Goal: Transaction & Acquisition: Book appointment/travel/reservation

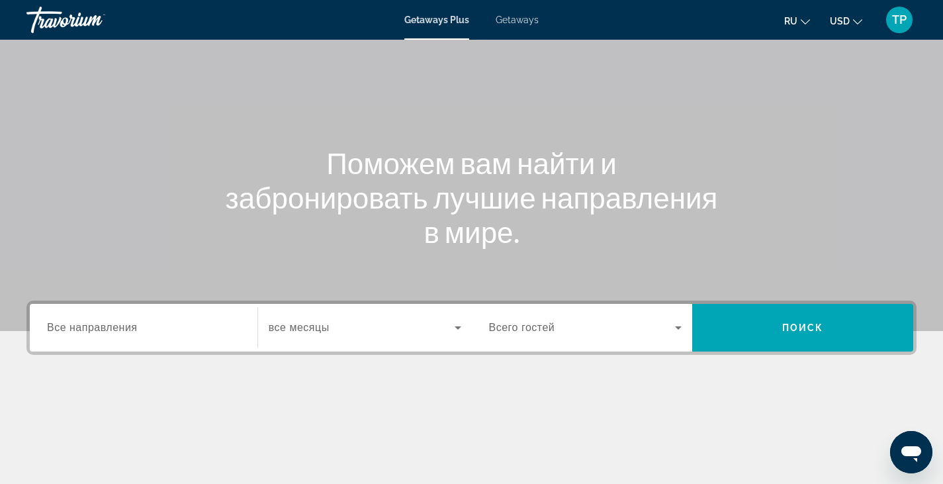
scroll to position [69, 0]
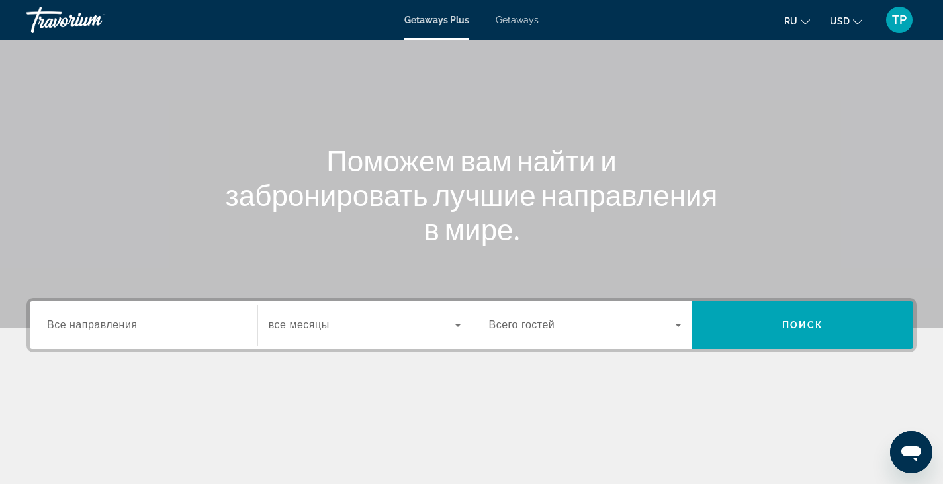
click at [131, 324] on span "Все направления" at bounding box center [92, 324] width 91 height 11
click at [131, 324] on input "Destination Все направления" at bounding box center [143, 326] width 193 height 16
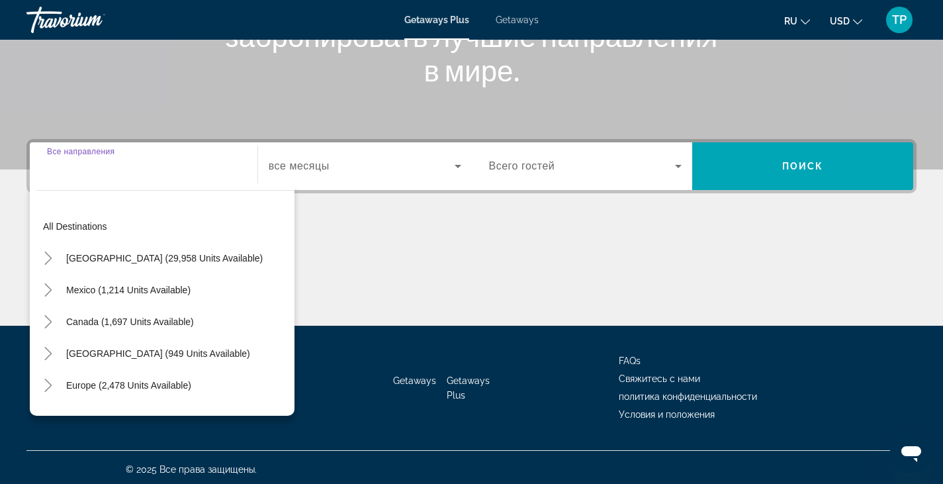
scroll to position [232, 0]
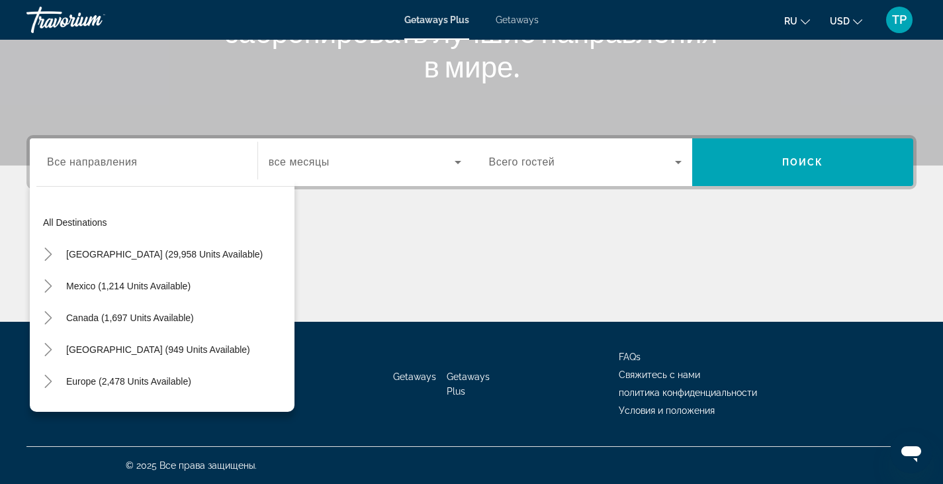
drag, startPoint x: 295, startPoint y: 288, endPoint x: 300, endPoint y: 306, distance: 19.3
click at [300, 306] on div "Main content" at bounding box center [471, 271] width 890 height 99
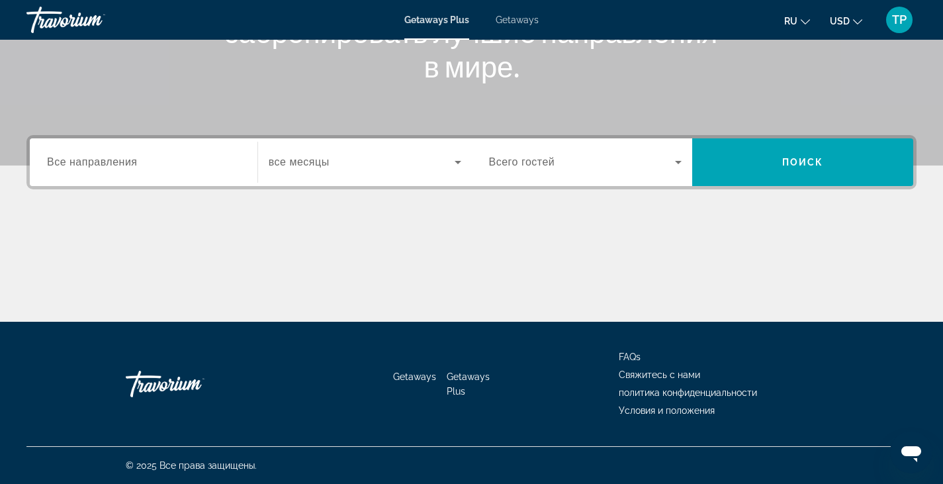
click at [232, 154] on div "Search widget" at bounding box center [143, 163] width 193 height 38
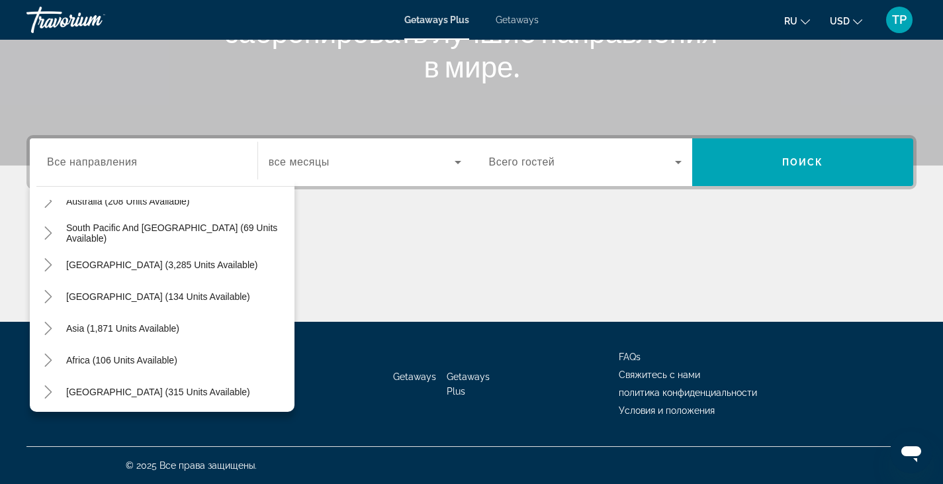
scroll to position [214, 0]
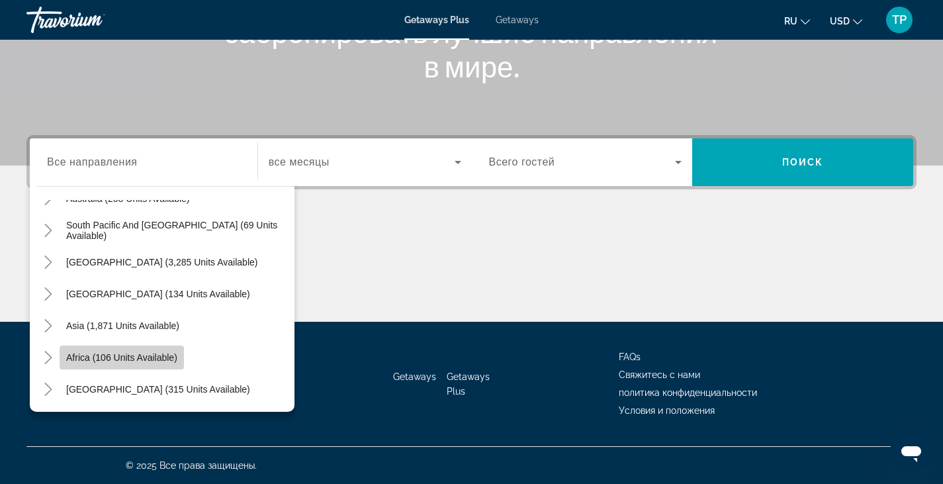
click at [146, 363] on span "Search widget" at bounding box center [122, 357] width 124 height 32
type input "**********"
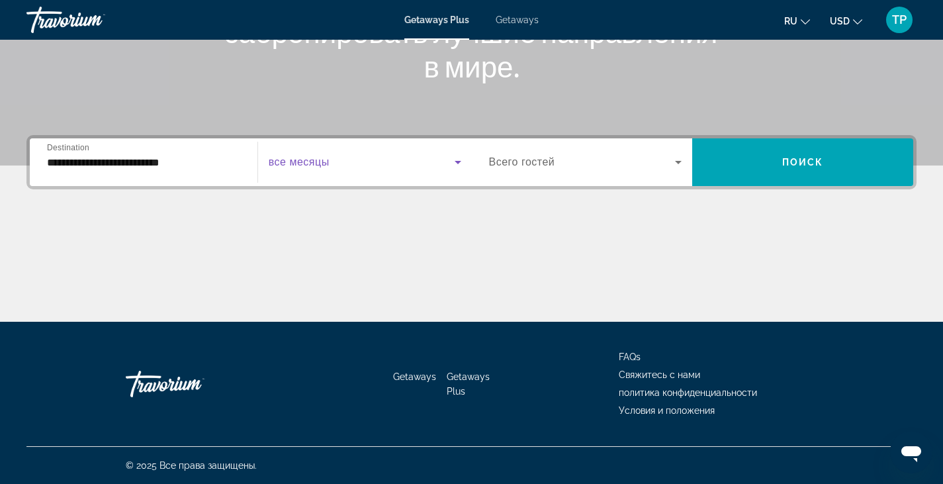
click at [330, 161] on span "Search widget" at bounding box center [362, 162] width 186 height 16
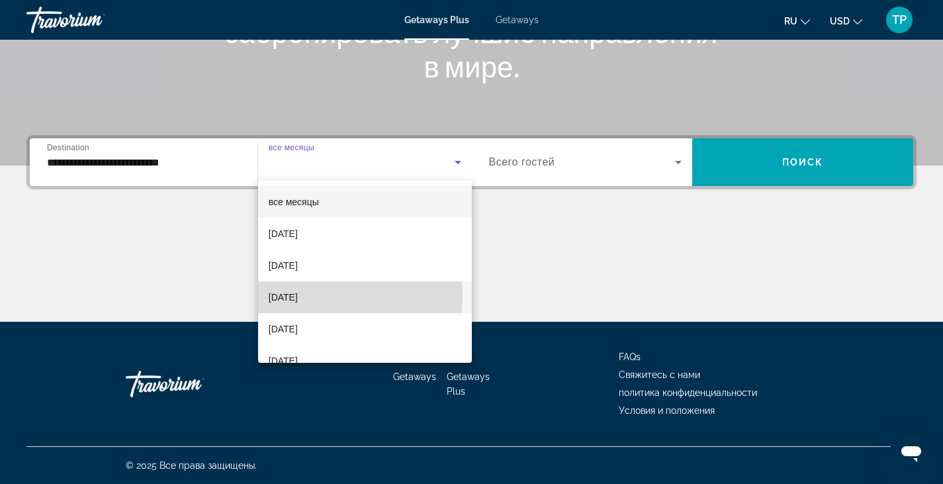
click at [298, 293] on span "November 2025" at bounding box center [283, 297] width 29 height 16
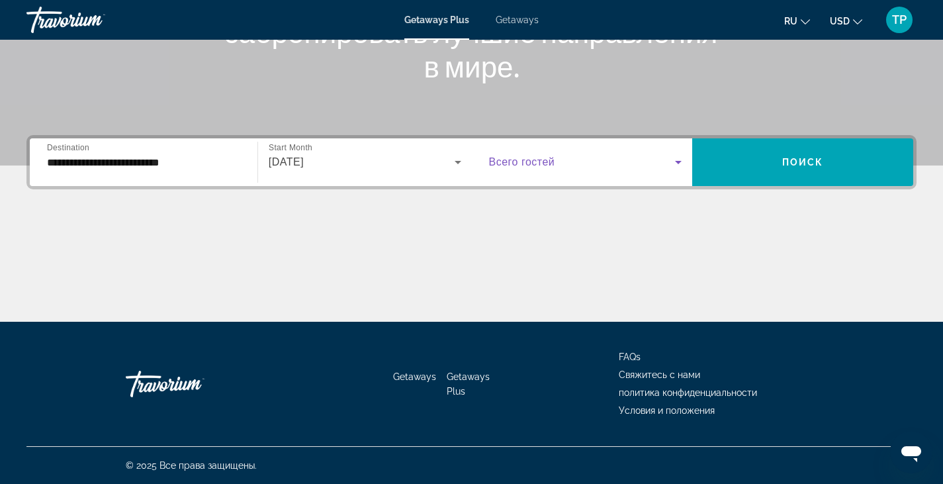
click at [670, 163] on icon "Search widget" at bounding box center [678, 162] width 16 height 16
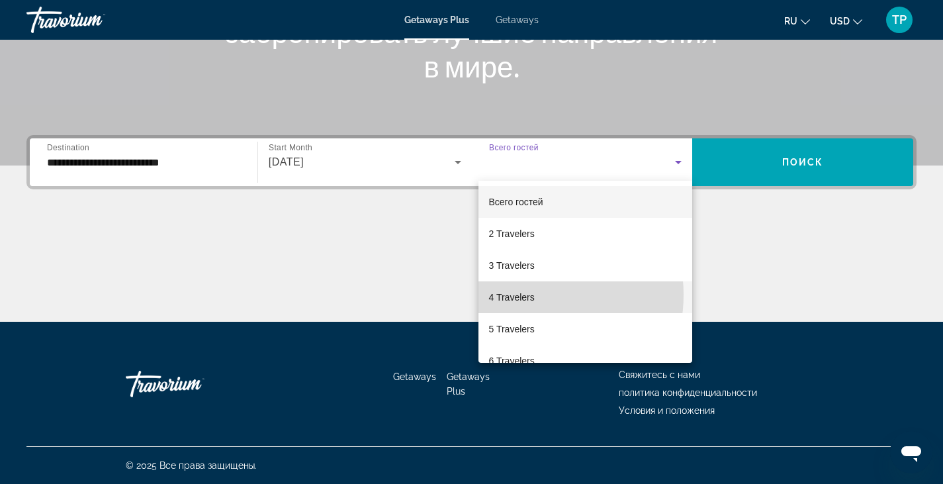
click at [524, 294] on span "4 Travelers" at bounding box center [512, 297] width 46 height 16
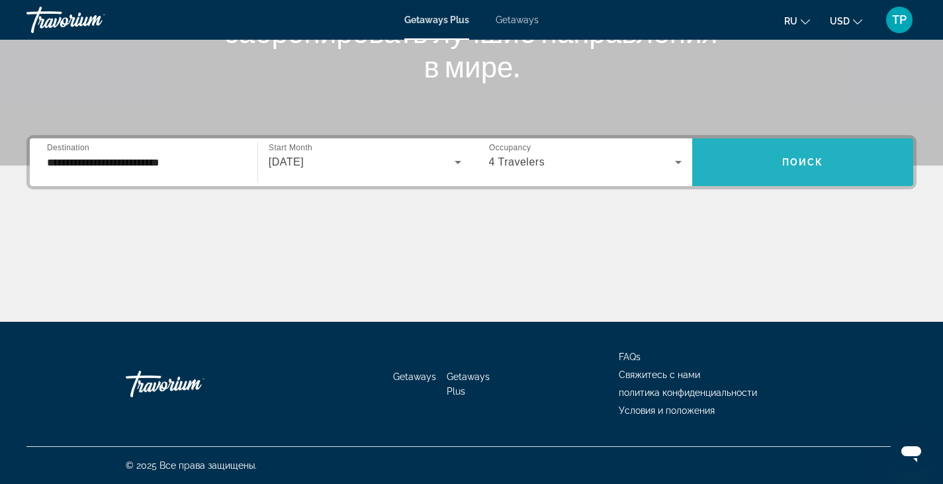
click at [790, 155] on span "Search widget" at bounding box center [802, 162] width 221 height 32
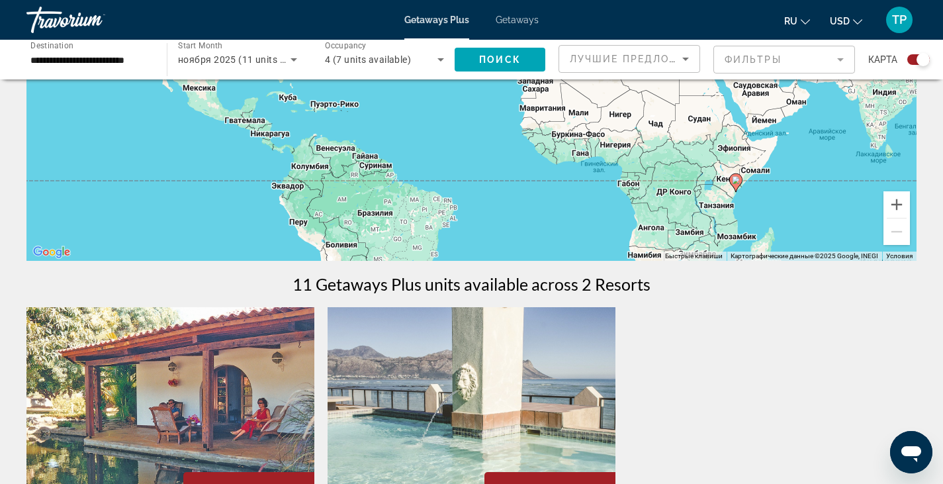
scroll to position [247, 0]
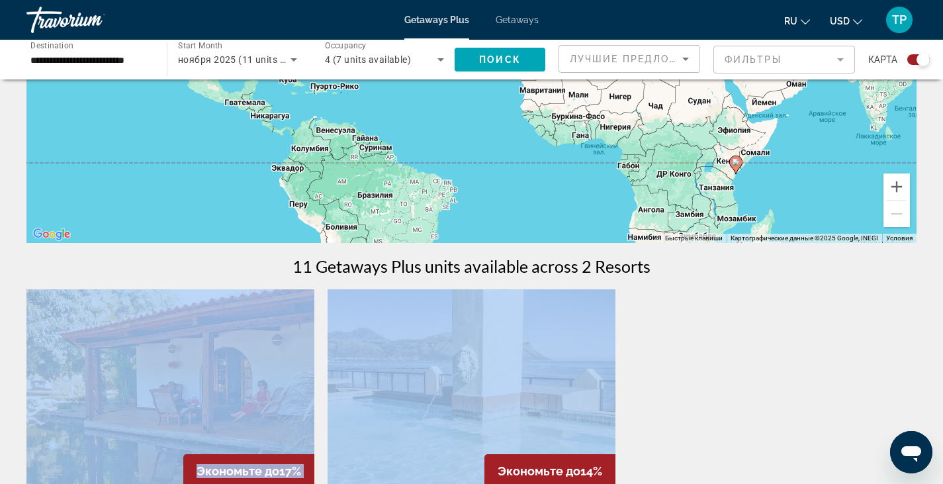
drag, startPoint x: 940, startPoint y: 270, endPoint x: 920, endPoint y: 337, distance: 70.4
click at [920, 337] on div "← Переместить влево → Переместить вправо ↑ Переместить вверх ↓ Переместить вниз…" at bounding box center [471, 306] width 943 height 920
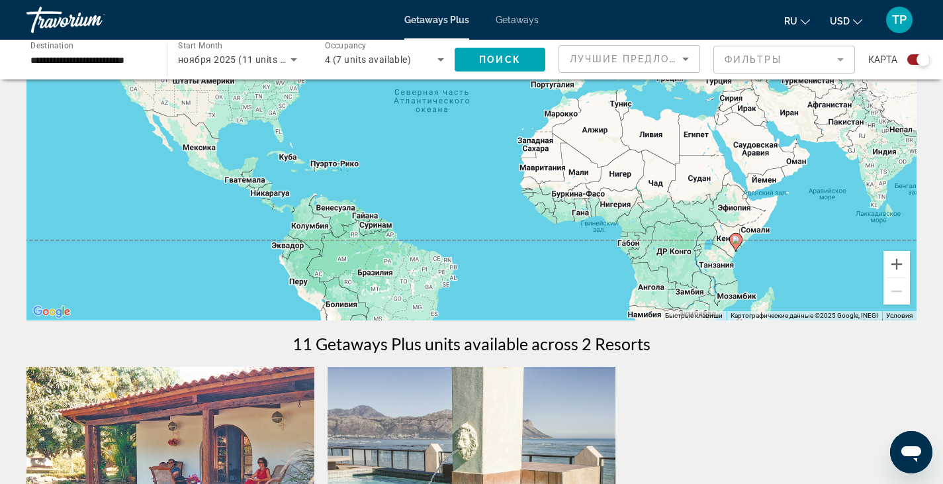
scroll to position [0, 0]
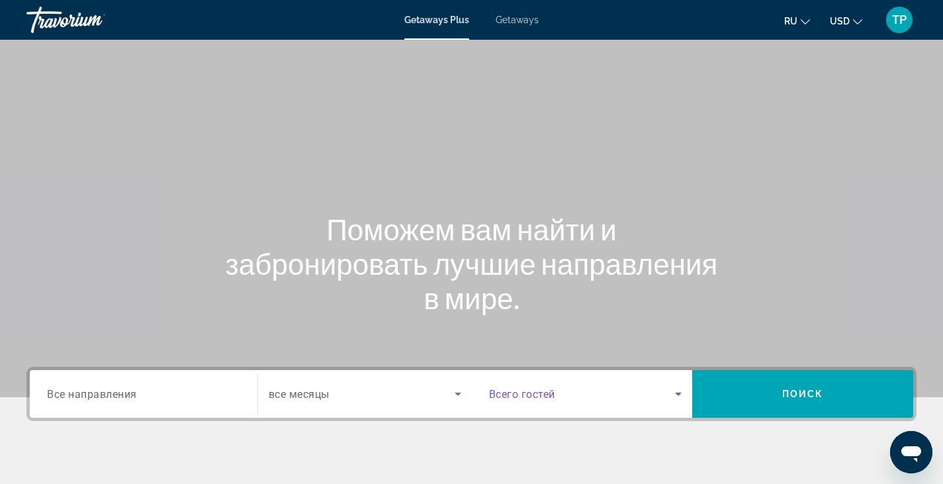
click at [678, 398] on icon "Search widget" at bounding box center [678, 394] width 16 height 16
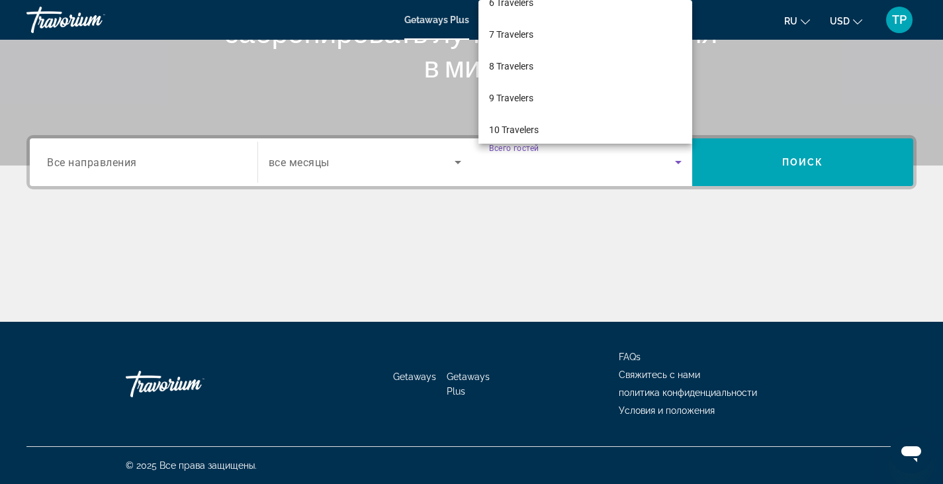
scroll to position [178, 0]
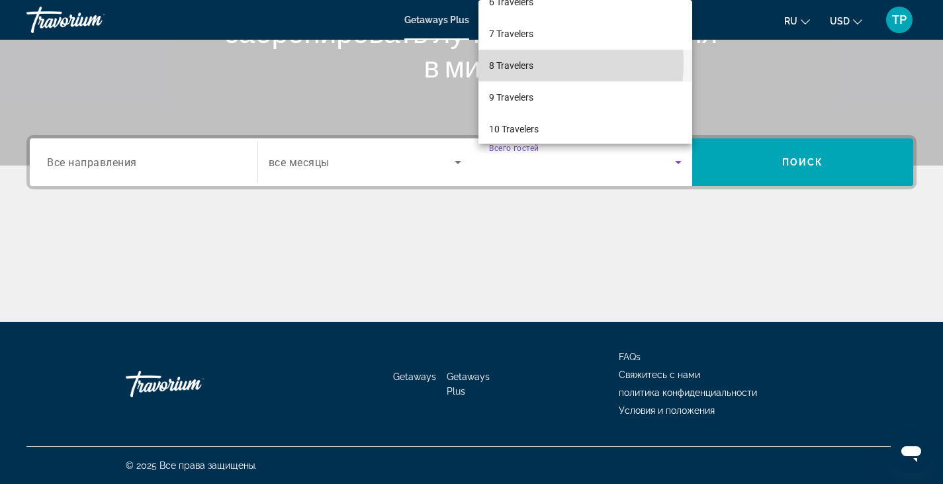
click at [518, 62] on span "8 Travelers" at bounding box center [511, 66] width 44 height 16
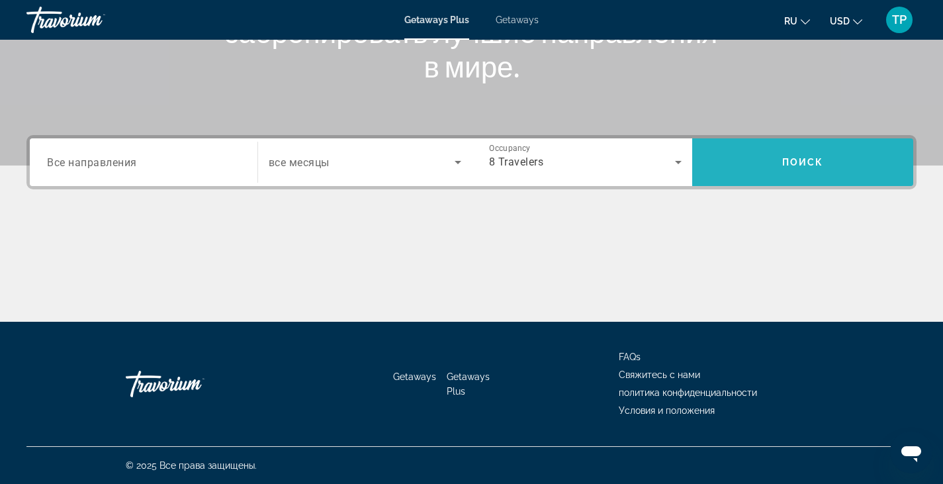
click at [811, 155] on span "Search widget" at bounding box center [802, 162] width 221 height 32
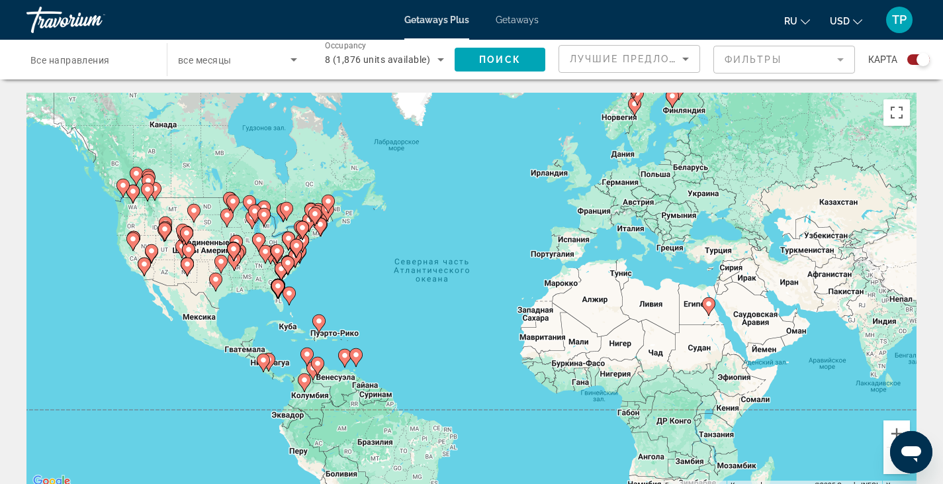
click at [708, 302] on image "Main content" at bounding box center [709, 304] width 8 height 8
type input "**********"
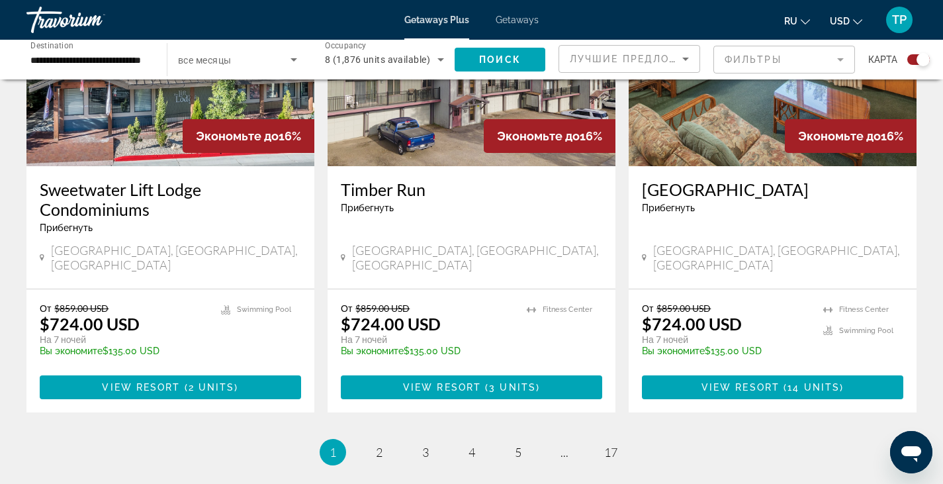
scroll to position [2039, 0]
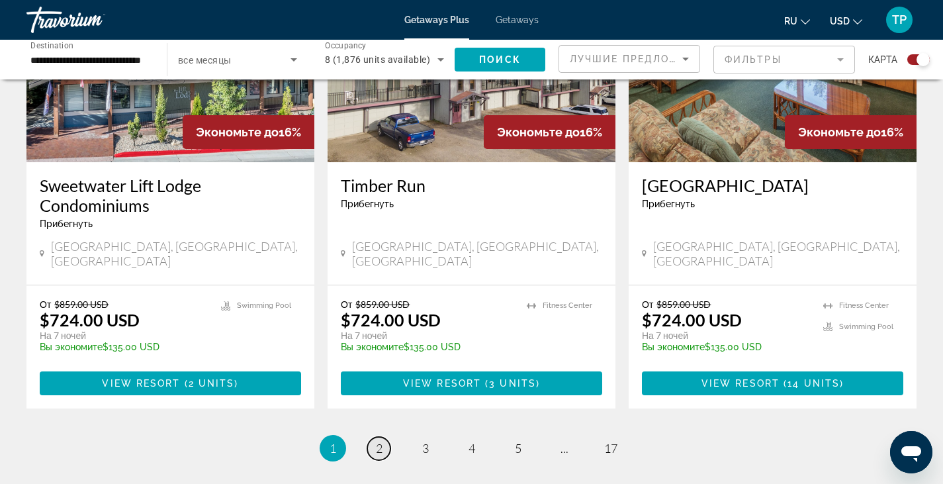
click at [382, 437] on link "page 2" at bounding box center [378, 448] width 23 height 23
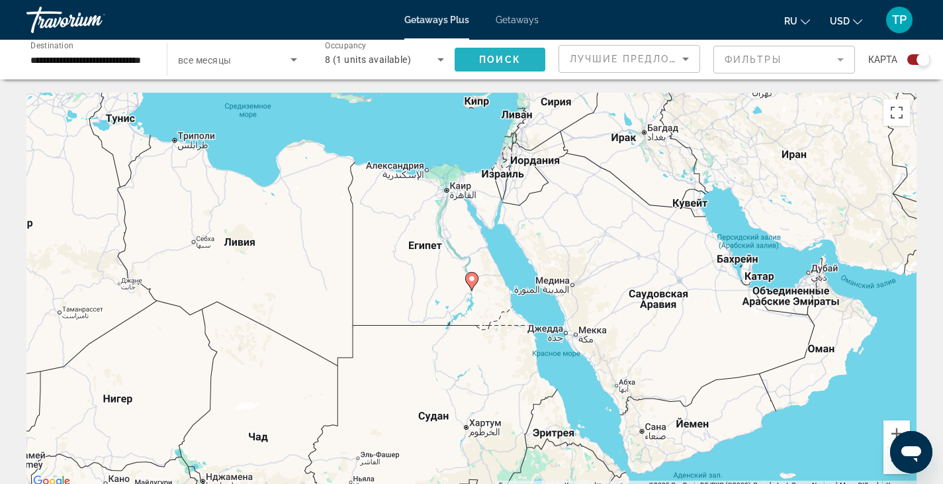
click at [489, 62] on span "Поиск" at bounding box center [500, 59] width 42 height 11
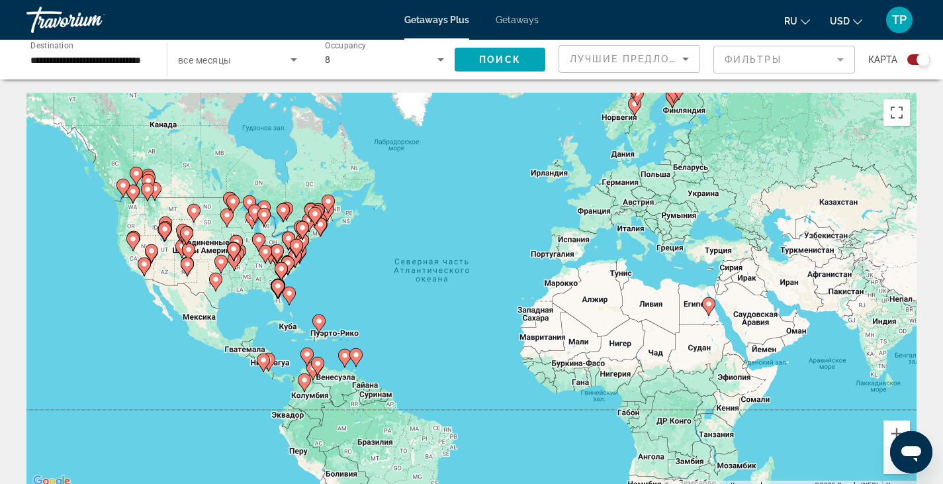
drag, startPoint x: 940, startPoint y: 78, endPoint x: 952, endPoint y: 5, distance: 74.5
click at [943, 5] on html "**********" at bounding box center [471, 242] width 943 height 484
click at [66, 22] on div "Travorium" at bounding box center [92, 20] width 132 height 34
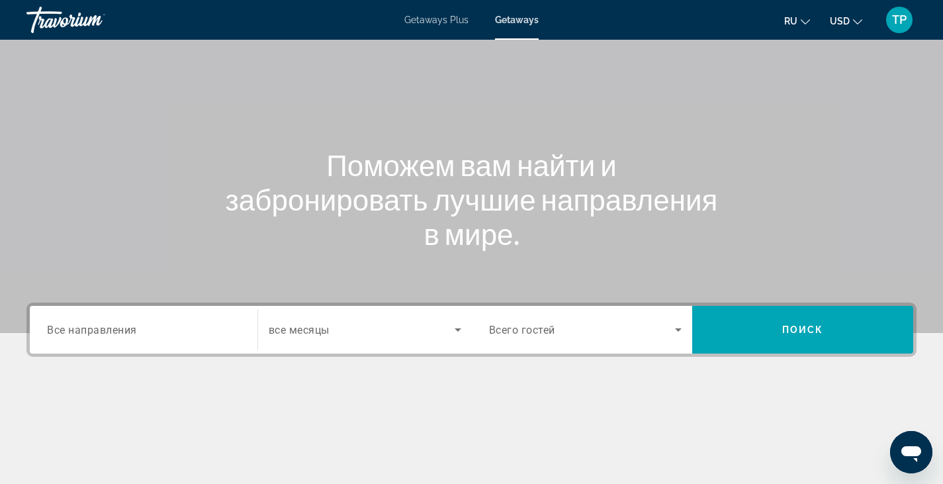
scroll to position [97, 0]
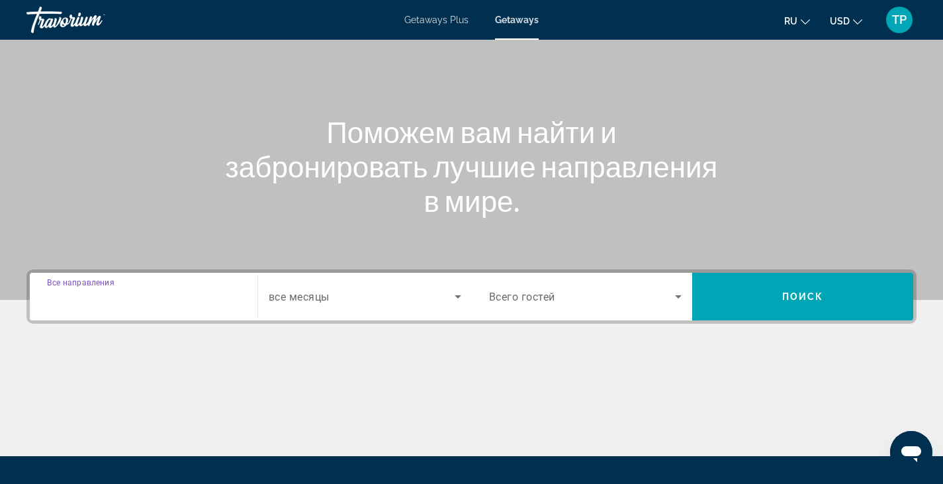
click at [144, 297] on input "Destination Все направления" at bounding box center [143, 297] width 193 height 16
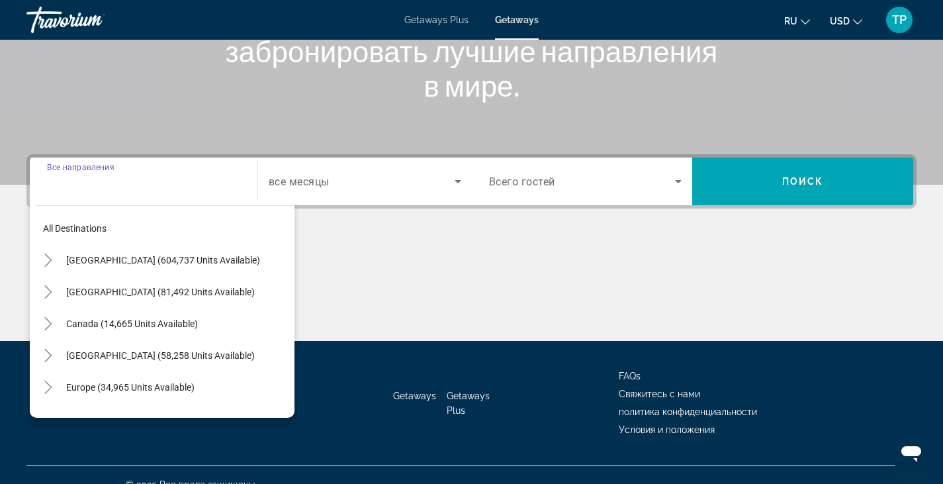
scroll to position [232, 0]
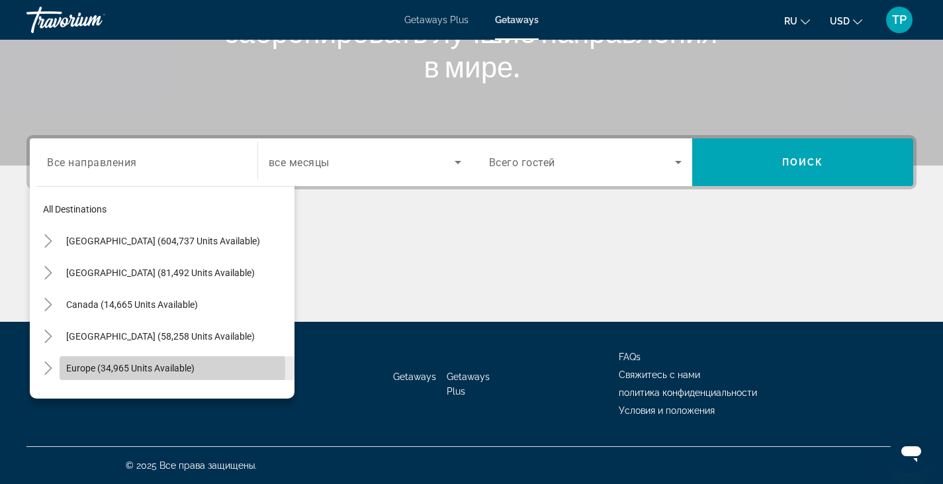
click at [134, 368] on span "Europe (34,965 units available)" at bounding box center [130, 368] width 128 height 11
type input "**********"
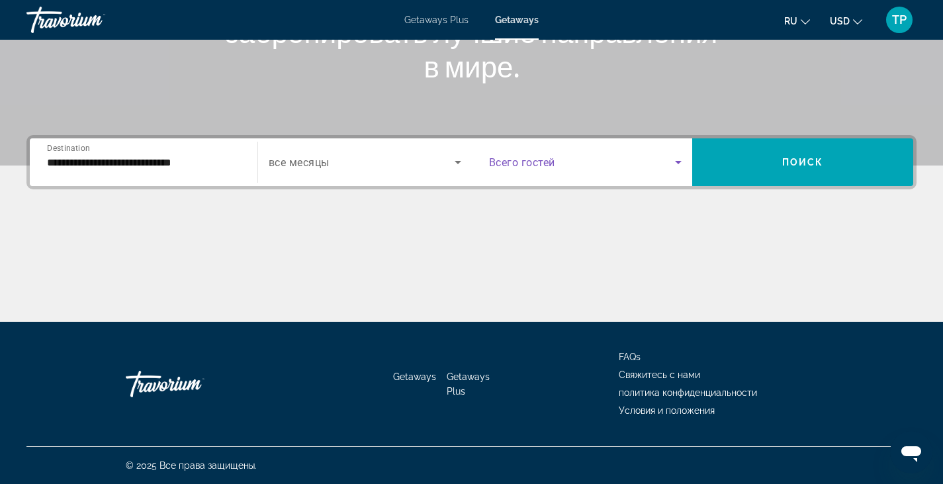
click at [658, 166] on span "Search widget" at bounding box center [582, 162] width 187 height 16
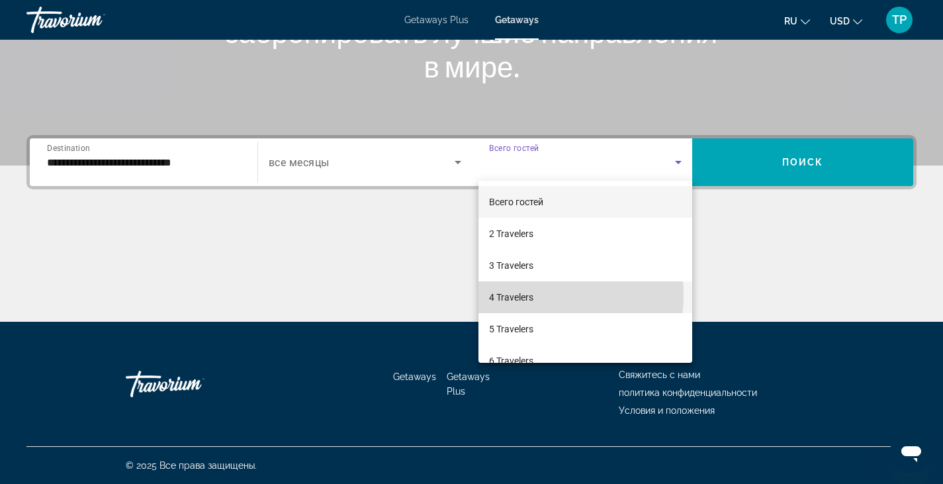
click at [518, 294] on span "4 Travelers" at bounding box center [511, 297] width 44 height 16
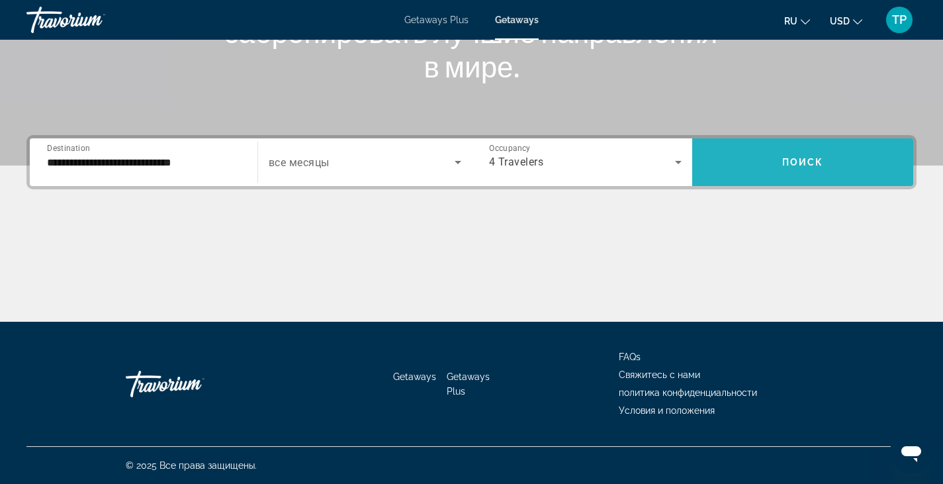
click at [793, 164] on span "Поиск" at bounding box center [803, 162] width 42 height 11
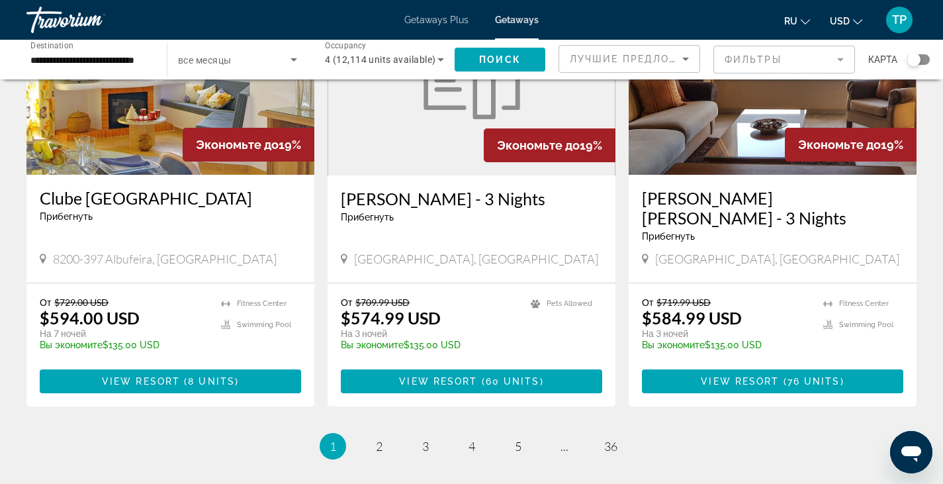
scroll to position [1554, 0]
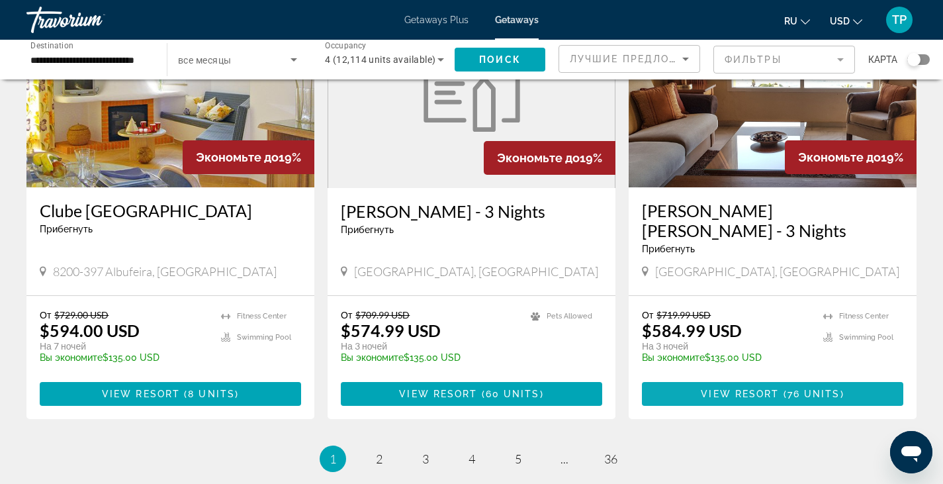
click at [793, 378] on span "Main content" at bounding box center [772, 394] width 261 height 32
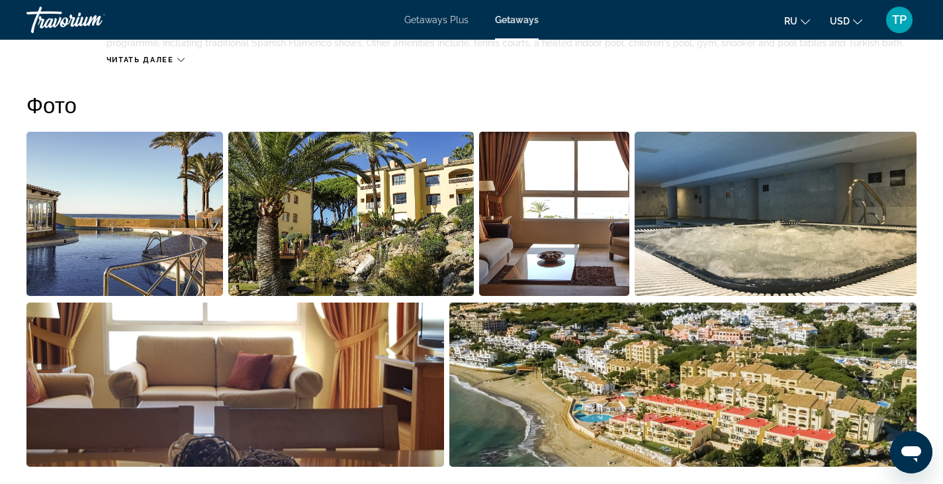
scroll to position [617, 0]
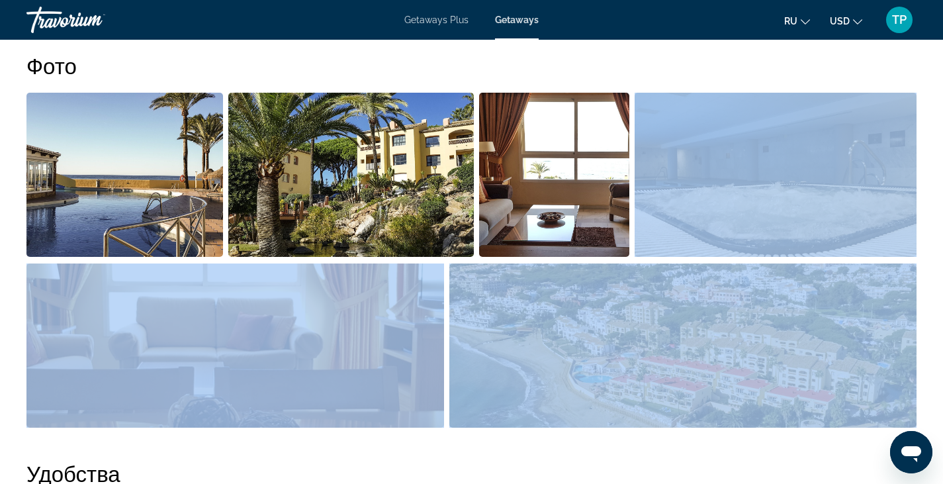
drag, startPoint x: 932, startPoint y: 202, endPoint x: 921, endPoint y: 265, distance: 63.1
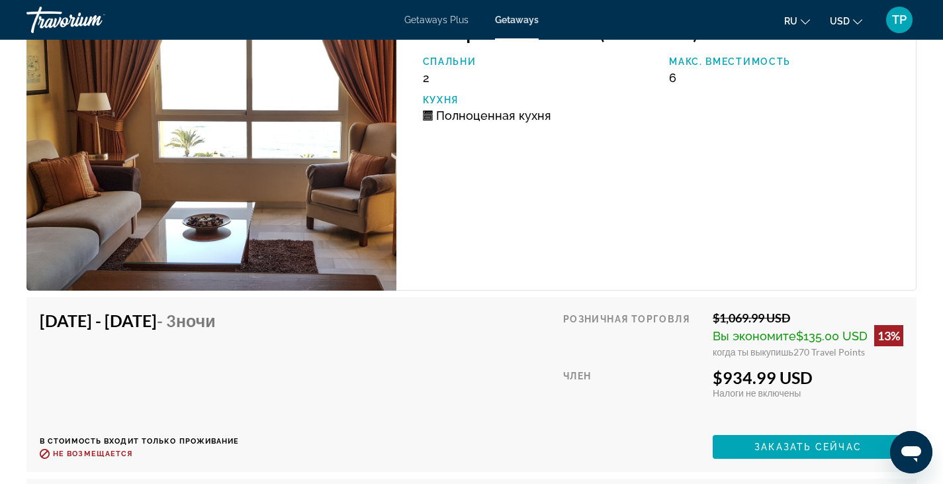
scroll to position [4234, 0]
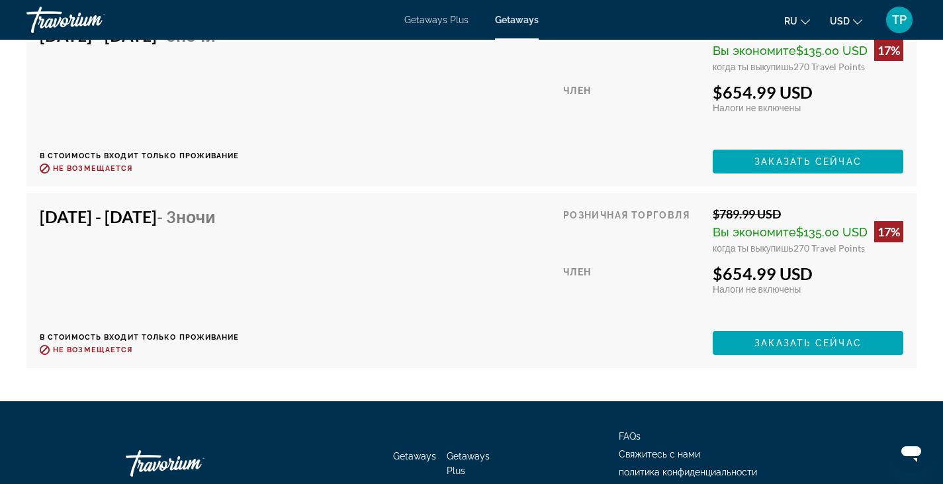
drag, startPoint x: 943, startPoint y: 331, endPoint x: 11, endPoint y: 33, distance: 978.7
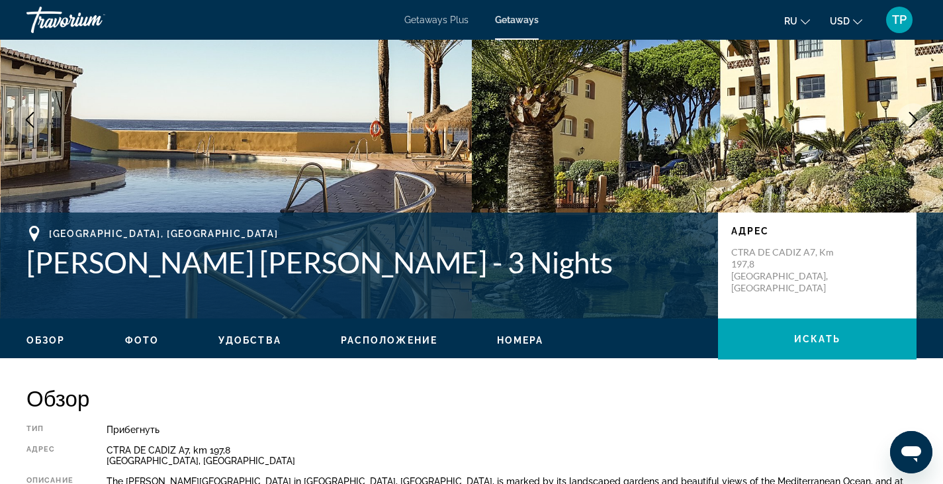
scroll to position [0, 0]
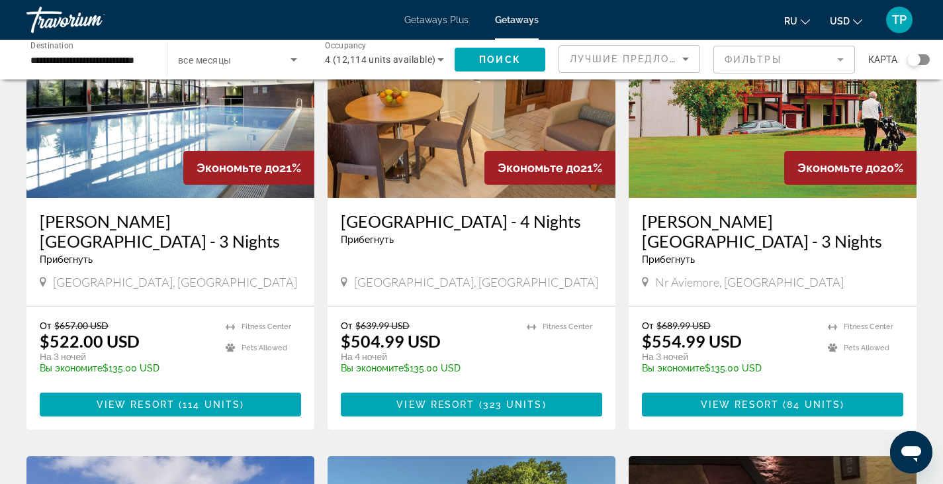
scroll to position [142, 0]
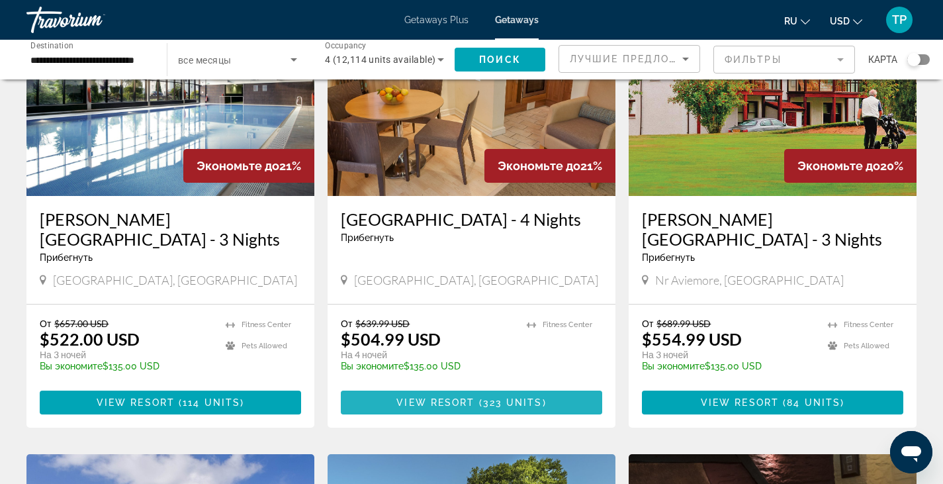
click at [490, 401] on span "323 units" at bounding box center [513, 402] width 60 height 11
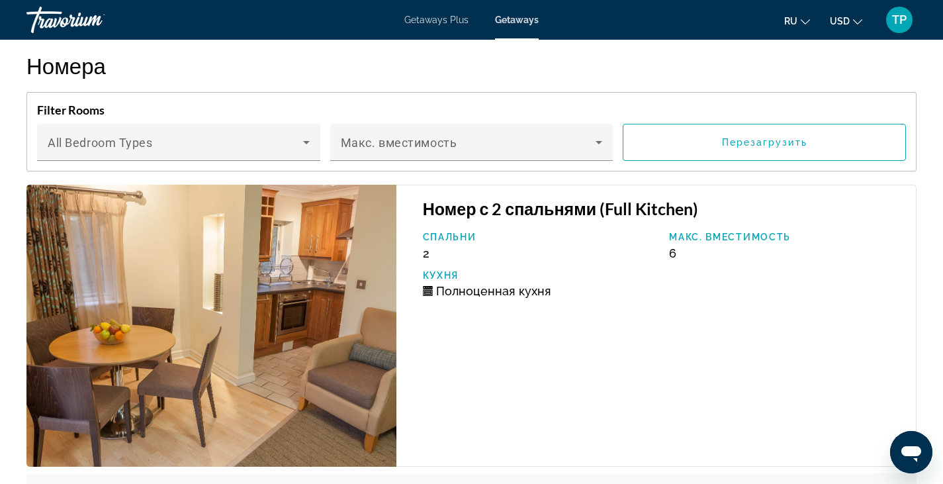
scroll to position [2425, 0]
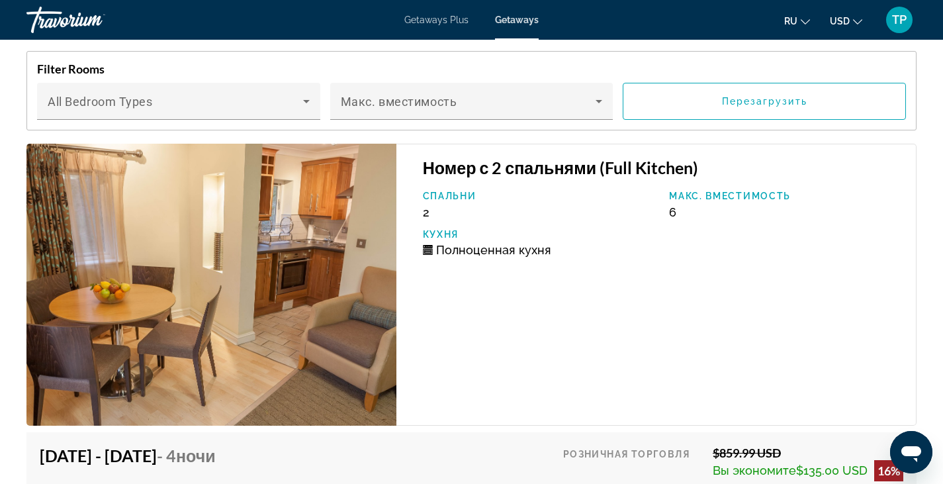
click at [358, 290] on img "Main content" at bounding box center [211, 285] width 370 height 282
click at [248, 295] on img "Main content" at bounding box center [211, 285] width 370 height 282
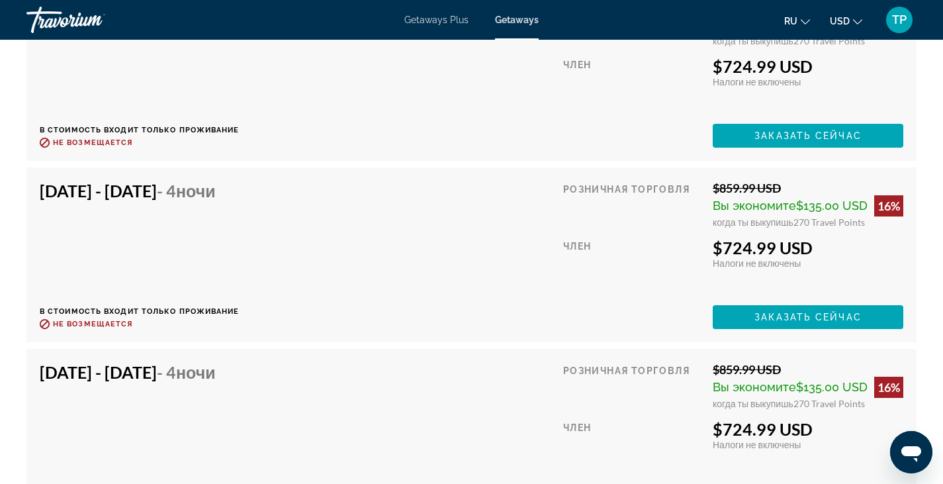
scroll to position [2884, 0]
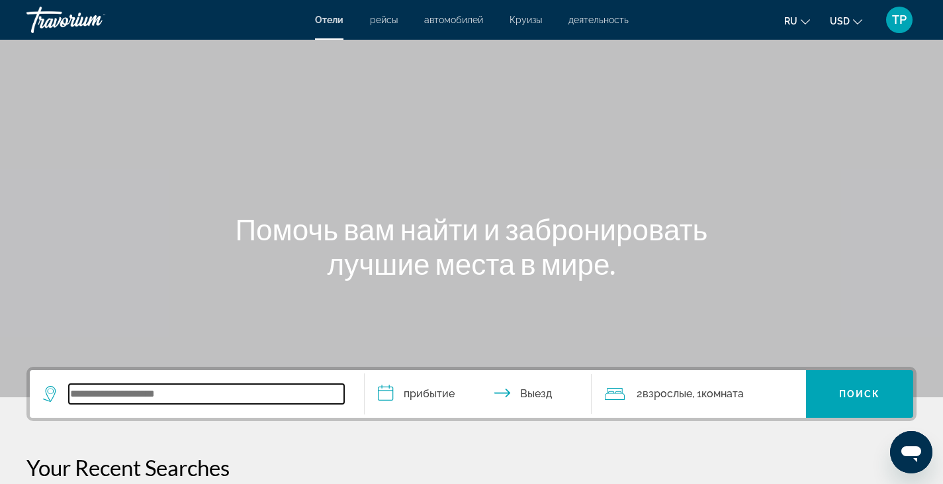
click at [193, 395] on input "Search widget" at bounding box center [206, 394] width 275 height 20
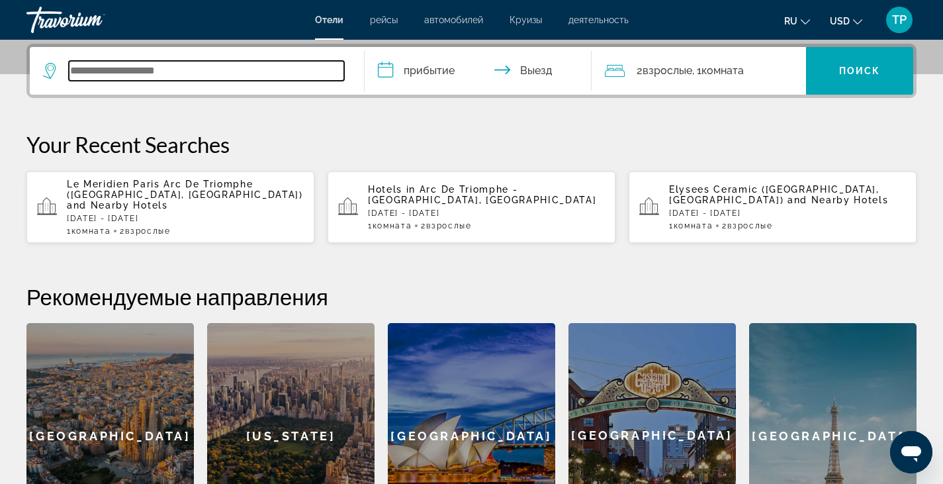
scroll to position [324, 0]
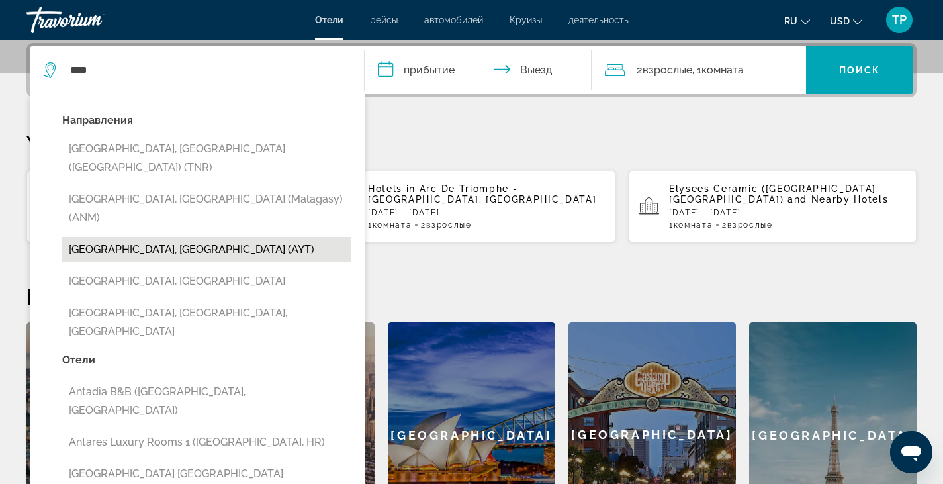
click at [101, 237] on button "[GEOGRAPHIC_DATA], [GEOGRAPHIC_DATA] (AYT)" at bounding box center [206, 249] width 289 height 25
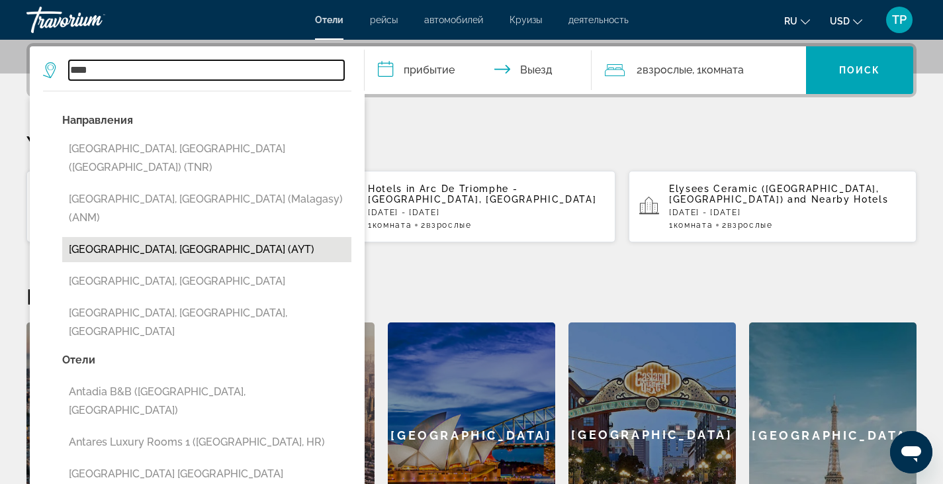
type input "**********"
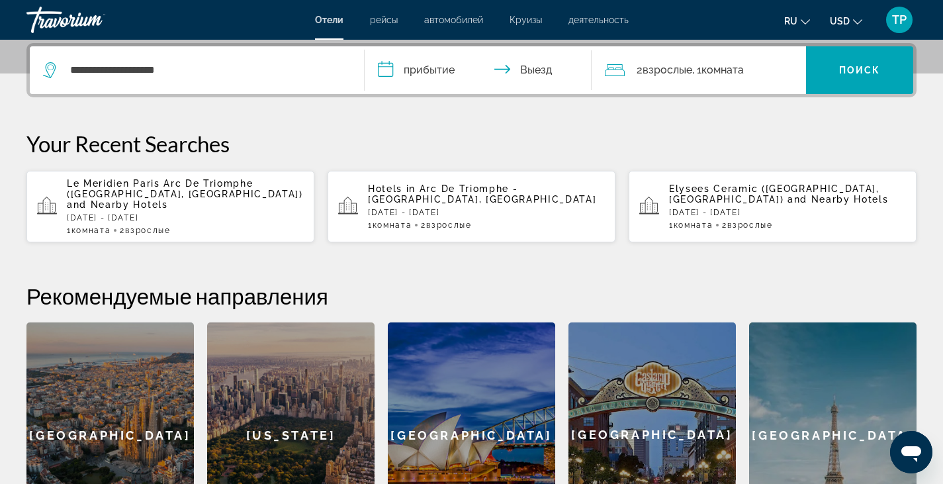
click at [452, 77] on input "**********" at bounding box center [481, 72] width 233 height 52
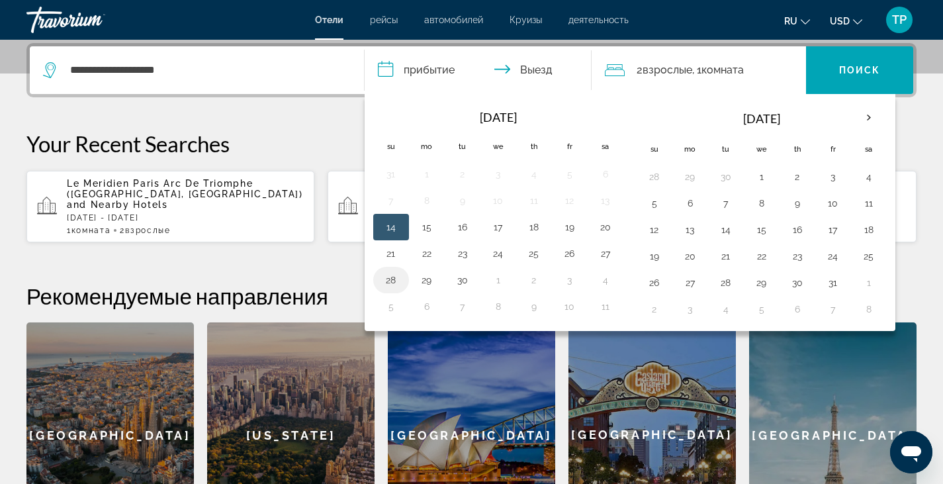
click at [392, 279] on button "28" at bounding box center [390, 280] width 21 height 19
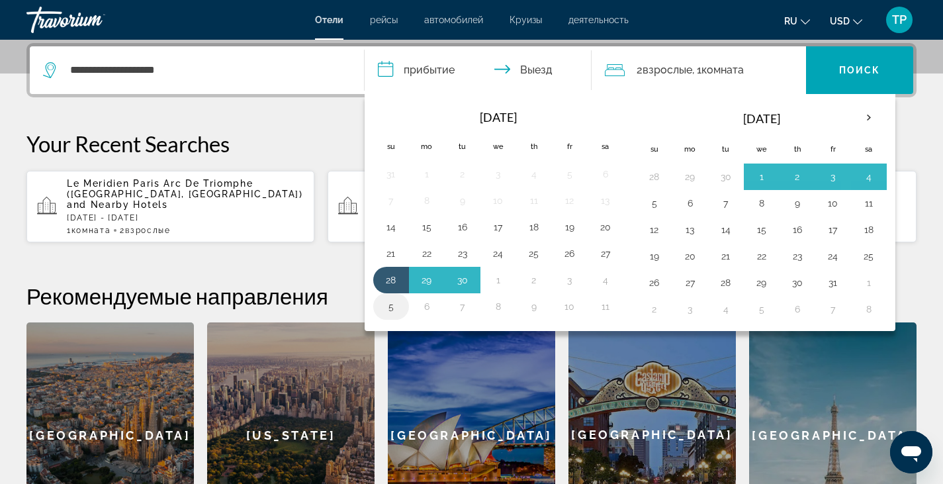
click at [392, 309] on button "5" at bounding box center [390, 306] width 21 height 19
type input "**********"
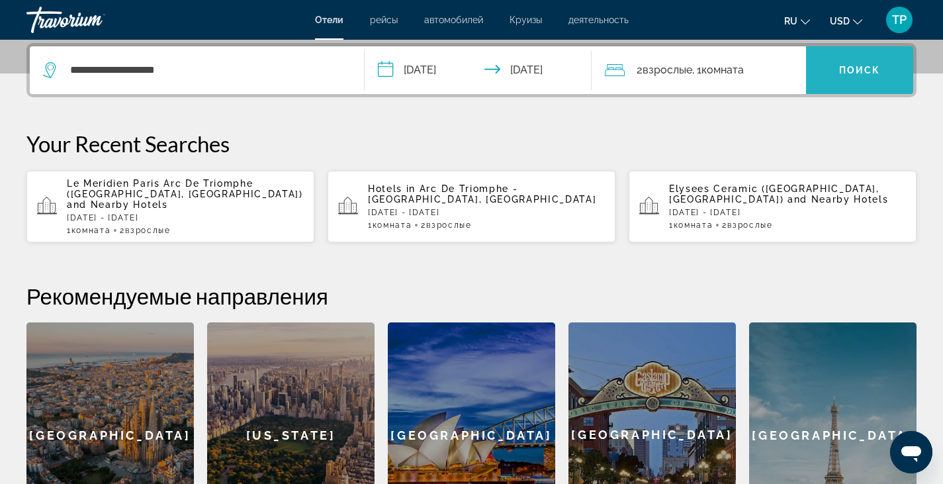
click at [855, 73] on span "Поиск" at bounding box center [860, 70] width 42 height 11
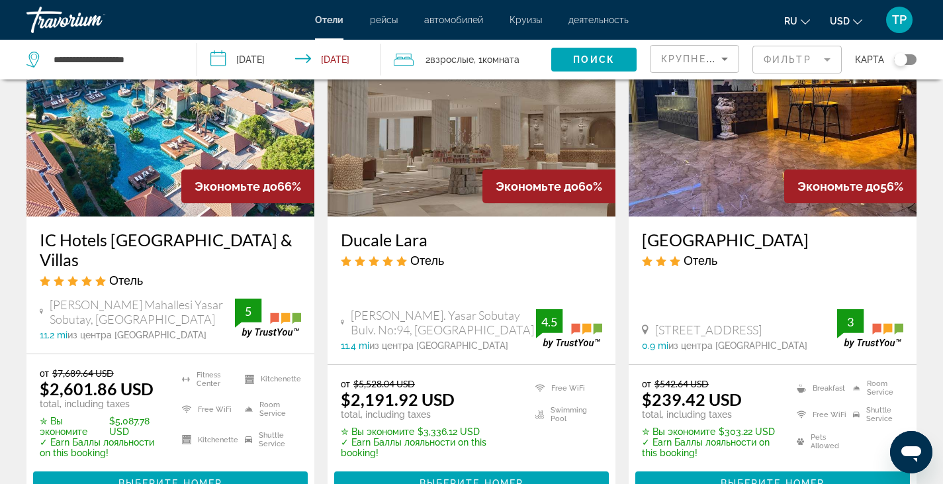
scroll to position [132, 0]
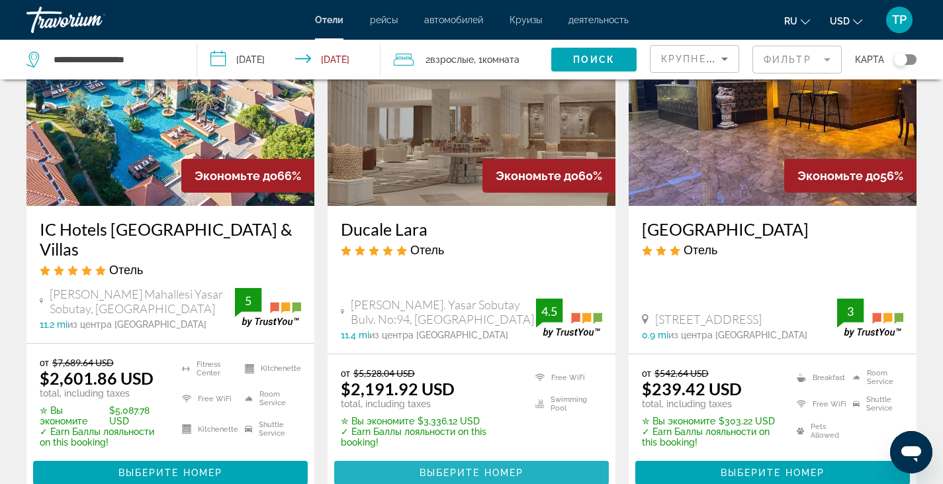
click at [457, 467] on span "Выберите номер" at bounding box center [472, 472] width 104 height 11
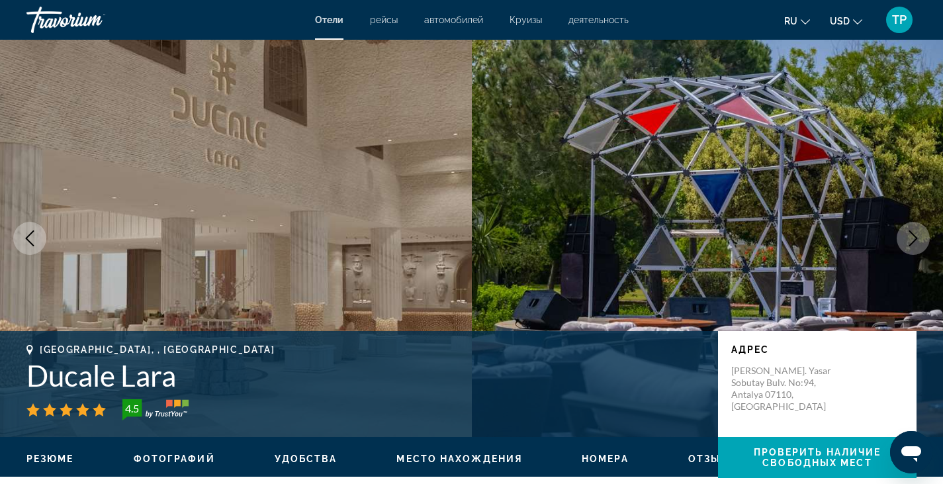
click at [914, 234] on icon "Next image" at bounding box center [913, 238] width 16 height 16
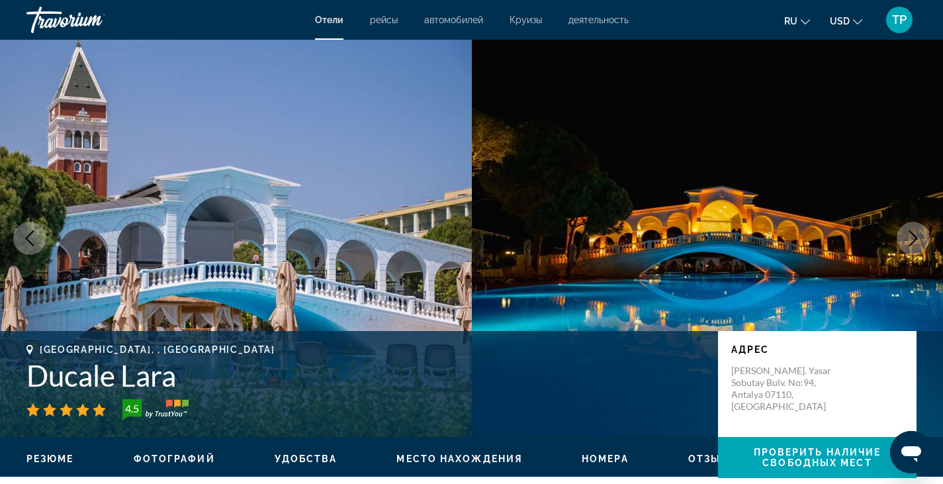
click at [914, 234] on icon "Next image" at bounding box center [913, 238] width 16 height 16
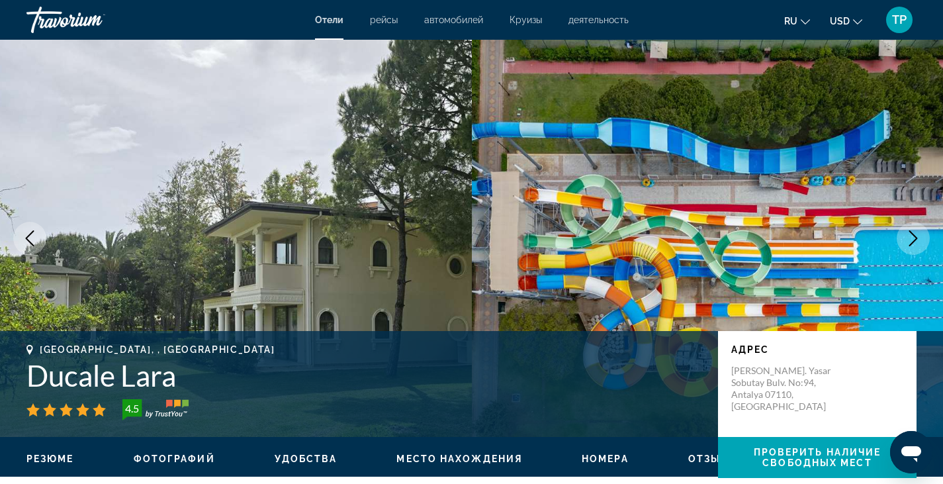
click at [914, 234] on icon "Next image" at bounding box center [913, 238] width 16 height 16
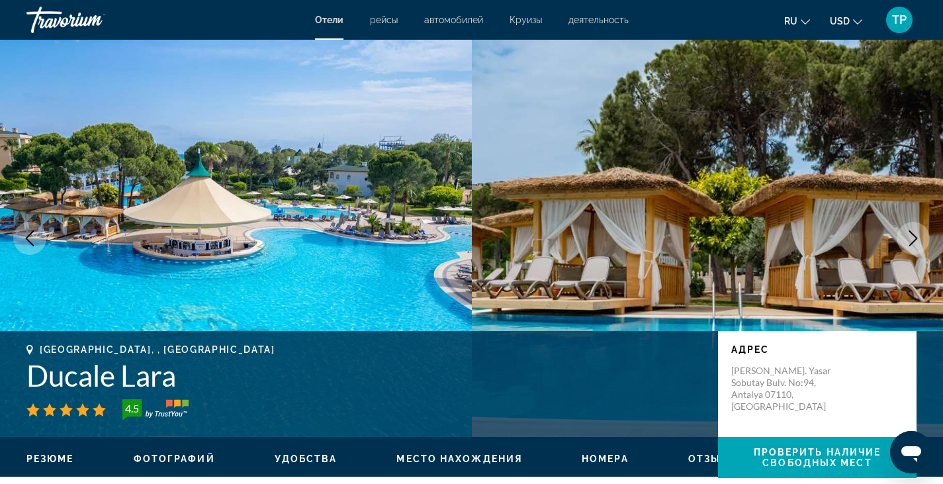
click at [914, 234] on icon "Next image" at bounding box center [913, 238] width 16 height 16
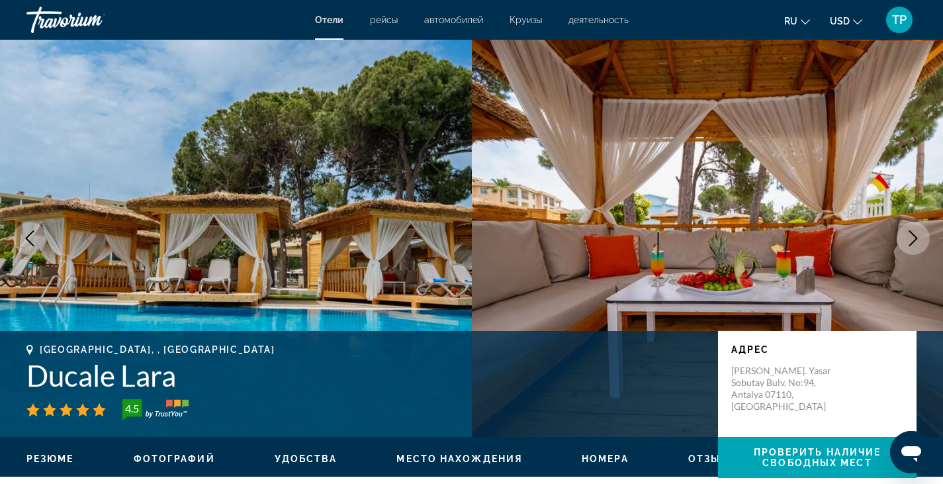
click at [914, 234] on icon "Next image" at bounding box center [913, 238] width 16 height 16
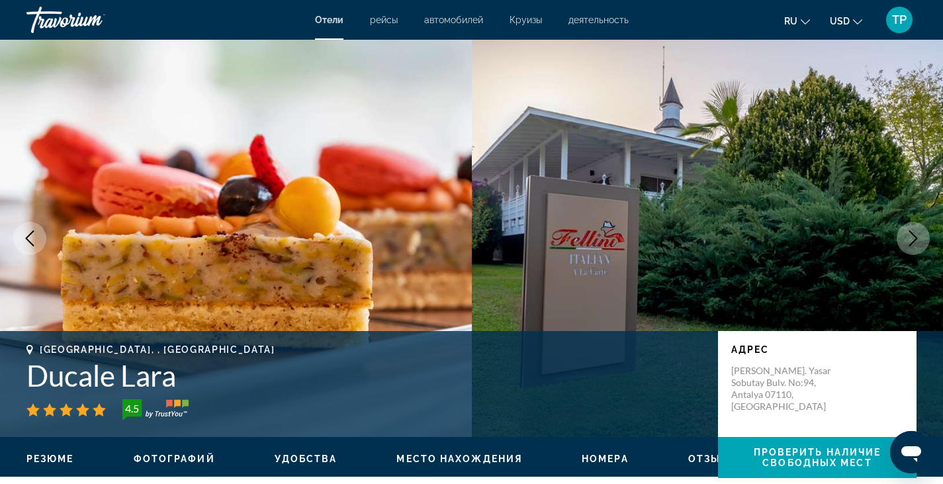
click at [914, 234] on icon "Next image" at bounding box center [913, 238] width 16 height 16
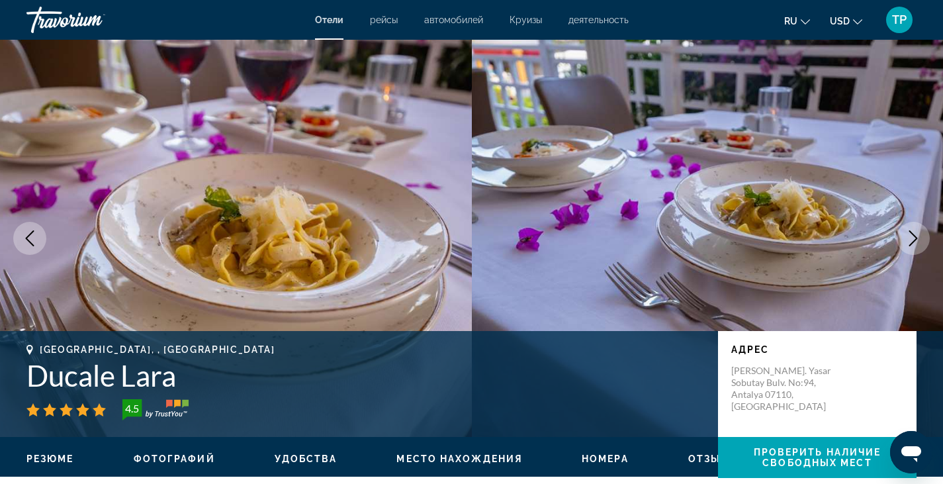
click at [914, 234] on icon "Next image" at bounding box center [913, 238] width 16 height 16
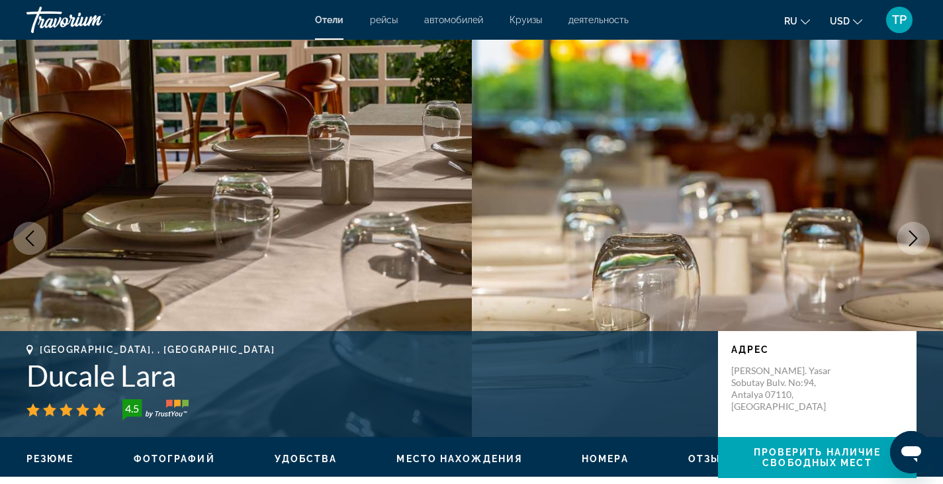
click at [914, 234] on icon "Next image" at bounding box center [913, 238] width 16 height 16
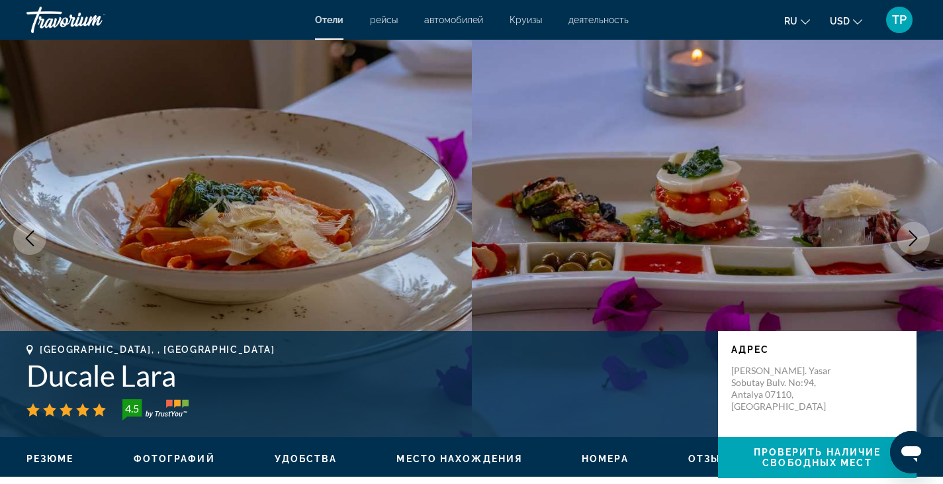
click at [914, 234] on icon "Next image" at bounding box center [913, 238] width 16 height 16
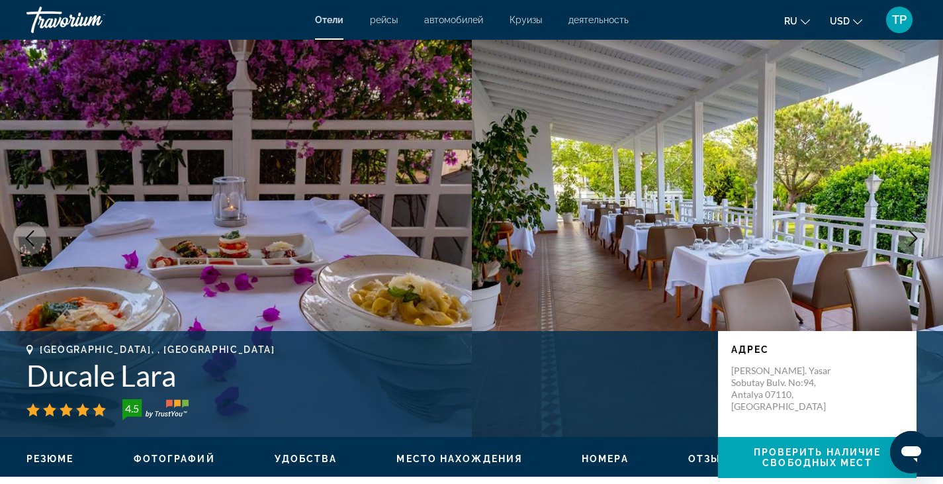
click at [914, 234] on icon "Next image" at bounding box center [913, 238] width 16 height 16
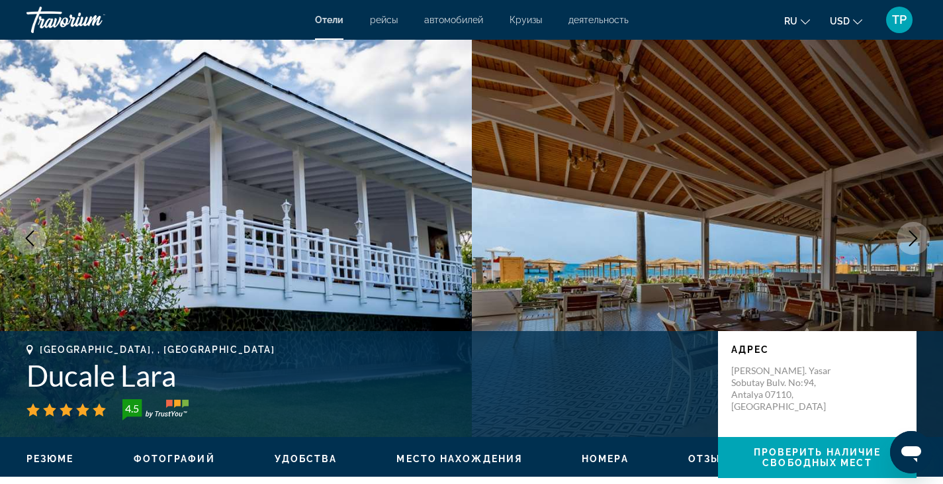
click at [914, 234] on icon "Next image" at bounding box center [913, 238] width 16 height 16
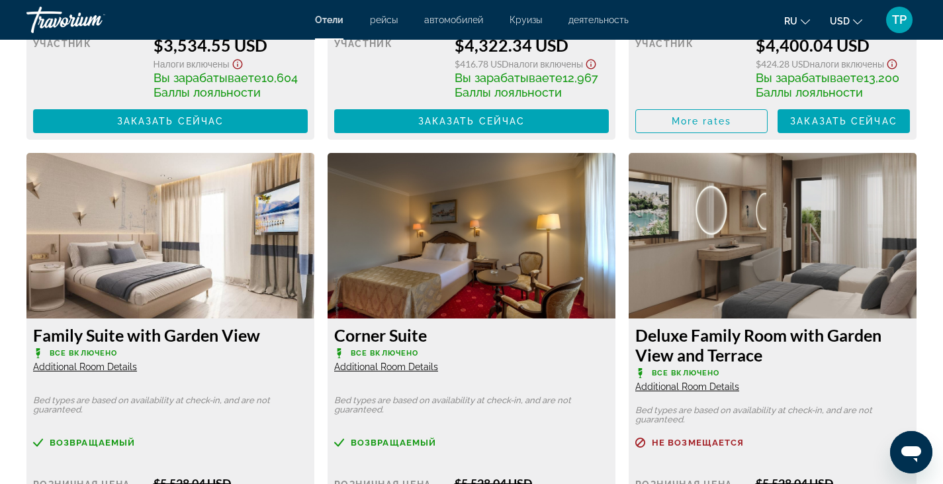
scroll to position [3194, 0]
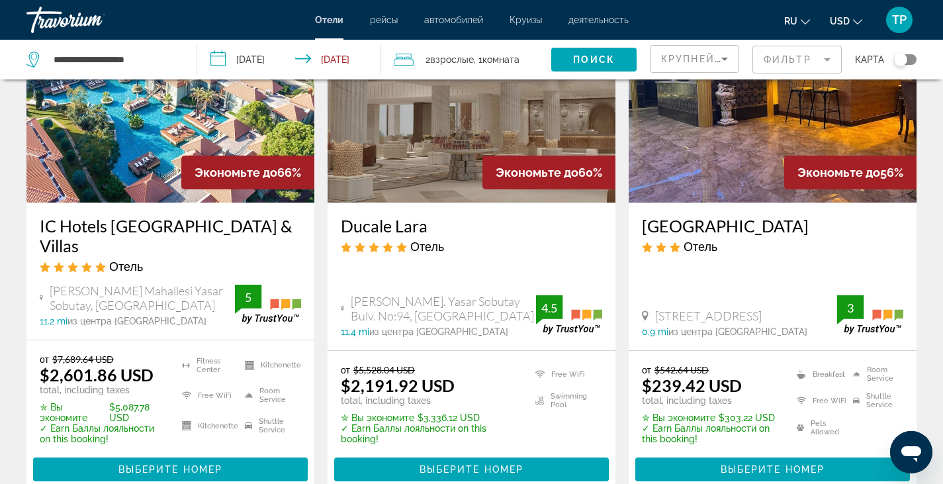
scroll to position [133, 0]
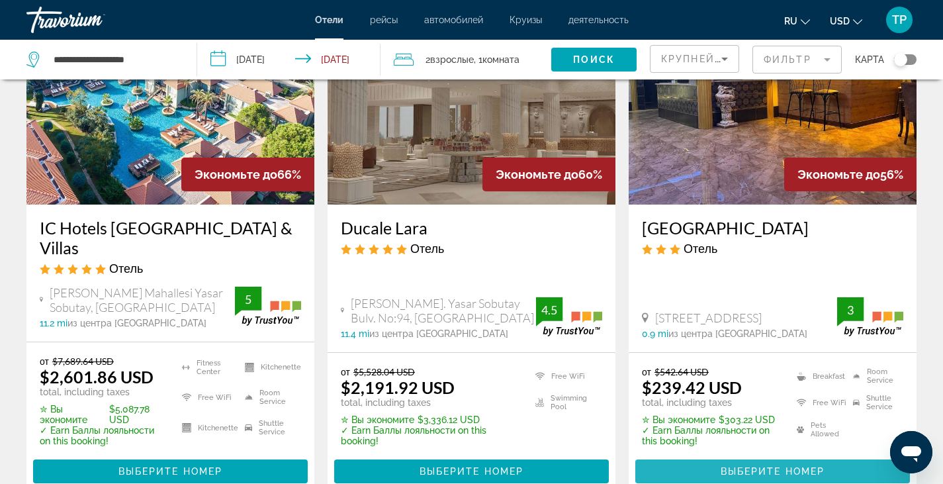
click at [764, 466] on span "Выберите номер" at bounding box center [773, 471] width 104 height 11
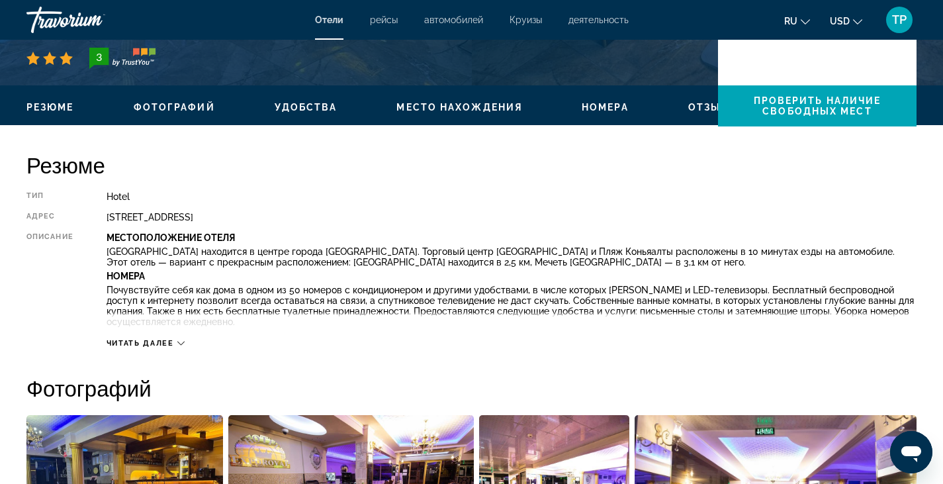
scroll to position [365, 0]
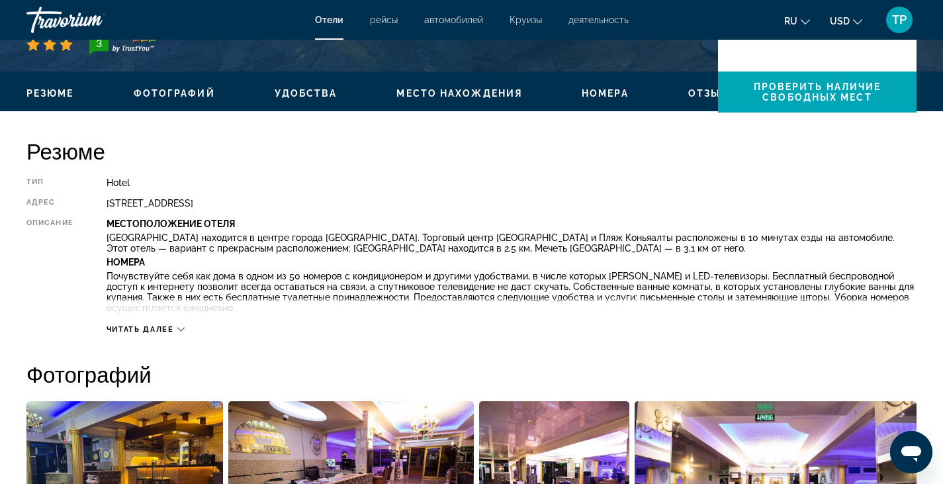
click at [185, 328] on icon "Main content" at bounding box center [180, 329] width 7 height 7
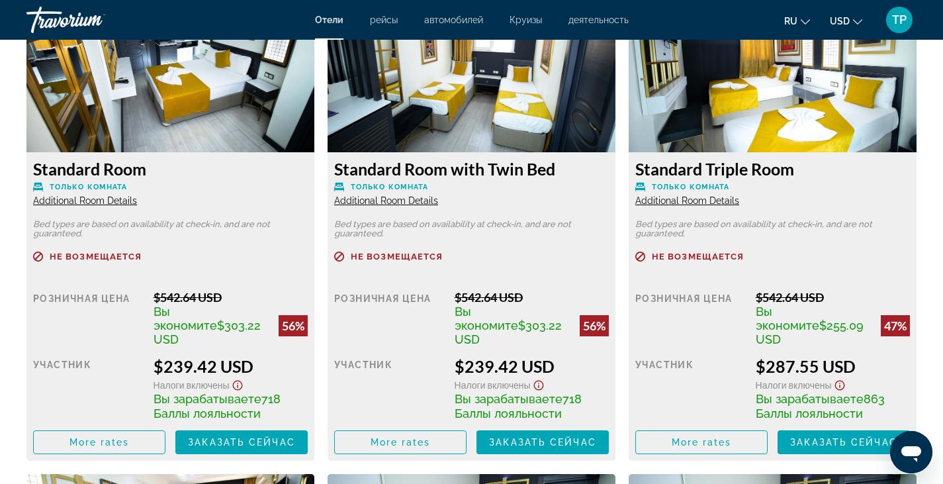
scroll to position [1984, 0]
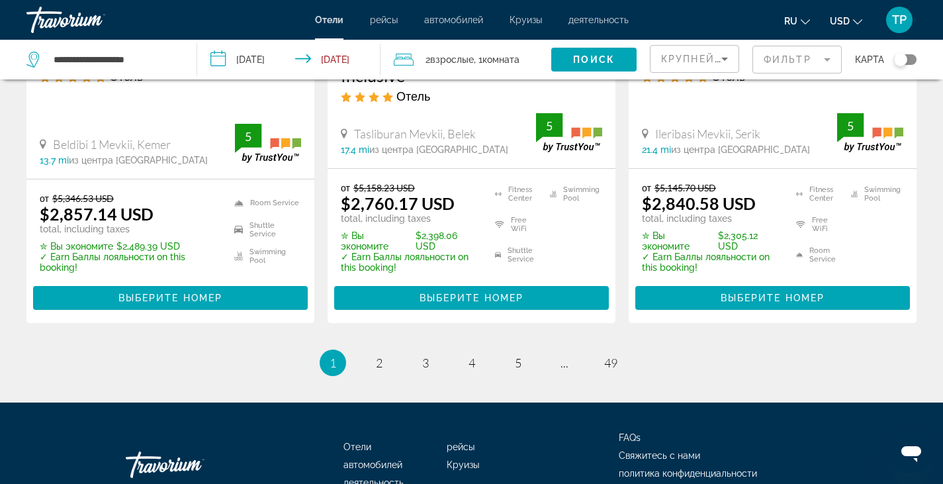
scroll to position [1898, 0]
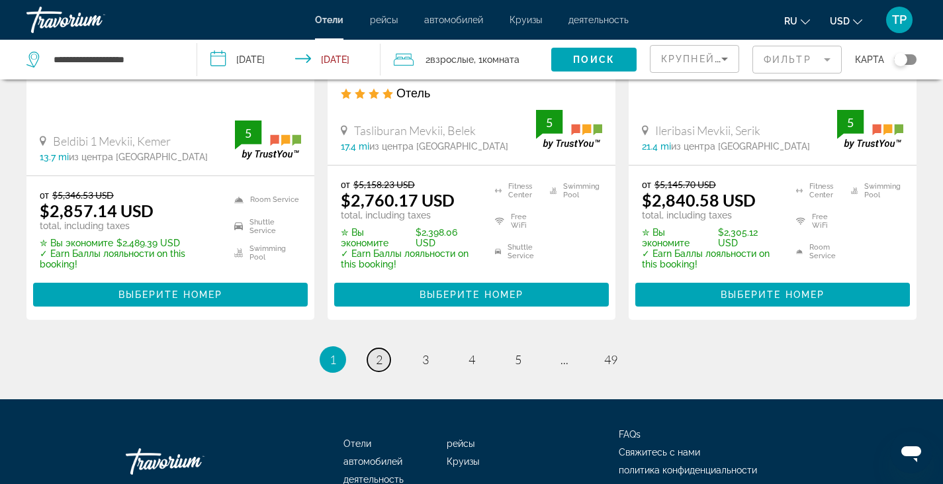
click at [381, 352] on span "2" at bounding box center [379, 359] width 7 height 15
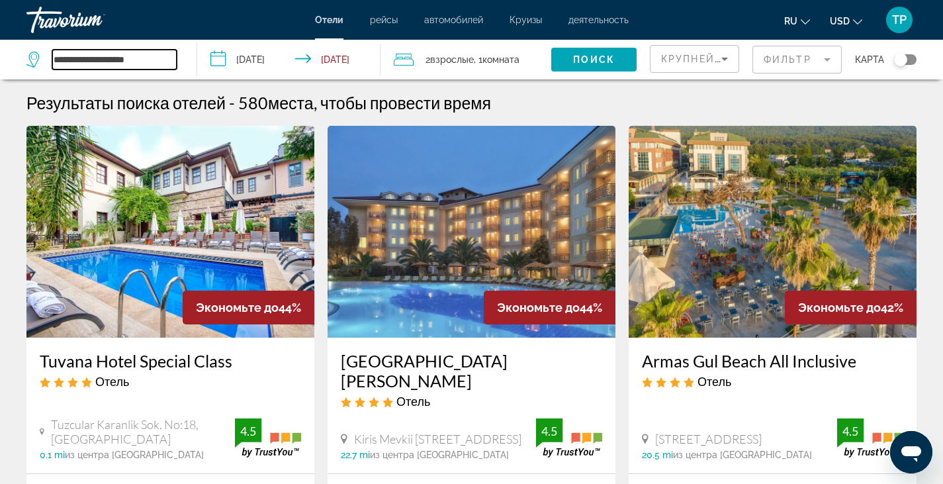
click at [152, 58] on input "**********" at bounding box center [114, 60] width 124 height 20
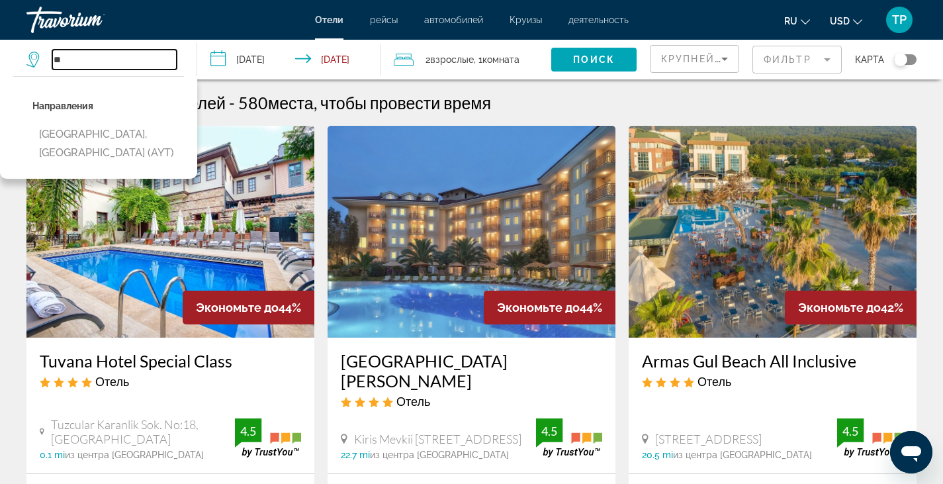
type input "*"
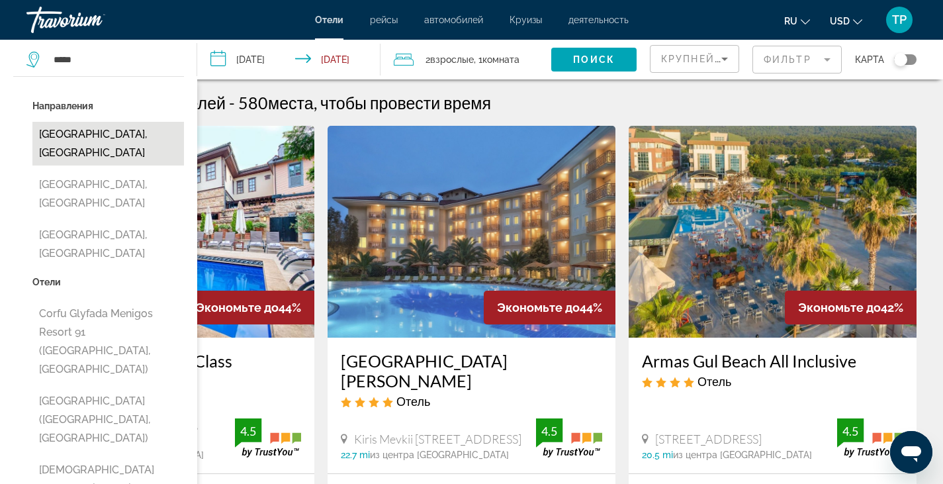
click at [103, 134] on button "[GEOGRAPHIC_DATA], [GEOGRAPHIC_DATA]" at bounding box center [108, 144] width 152 height 44
type input "**********"
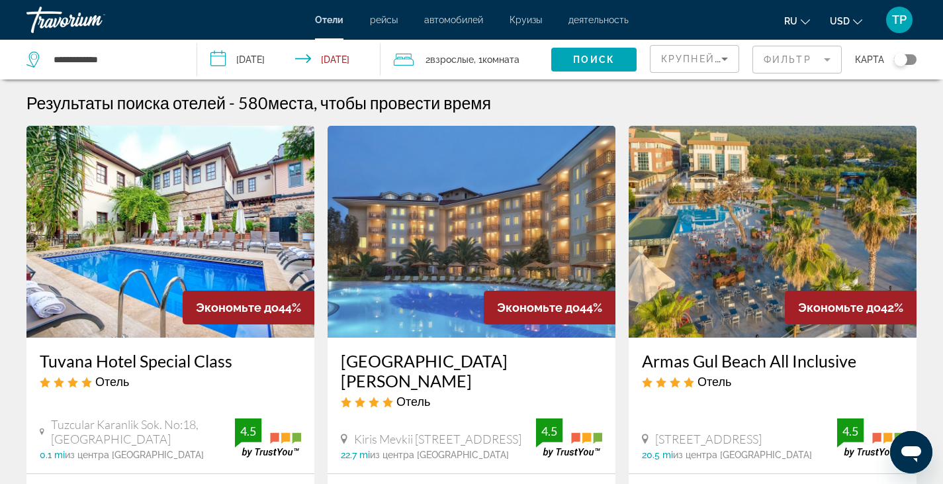
click at [290, 62] on input "**********" at bounding box center [291, 62] width 189 height 44
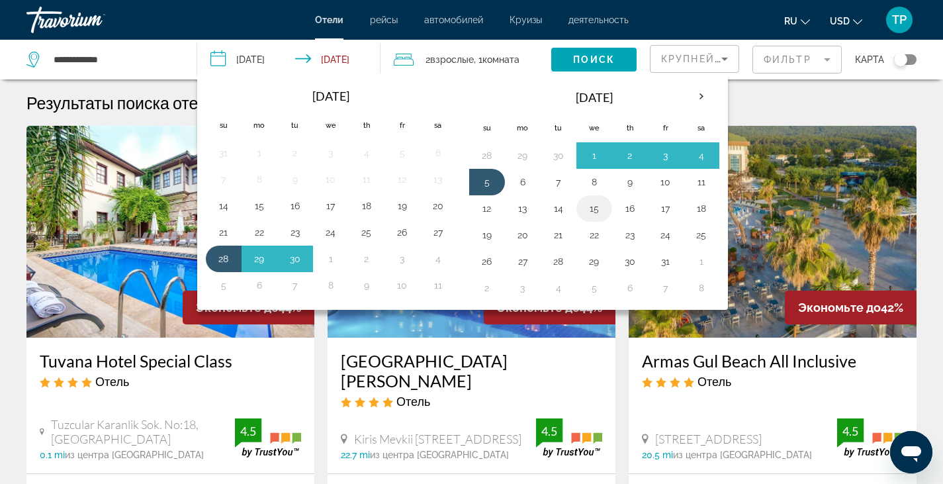
click at [586, 209] on button "15" at bounding box center [594, 208] width 21 height 19
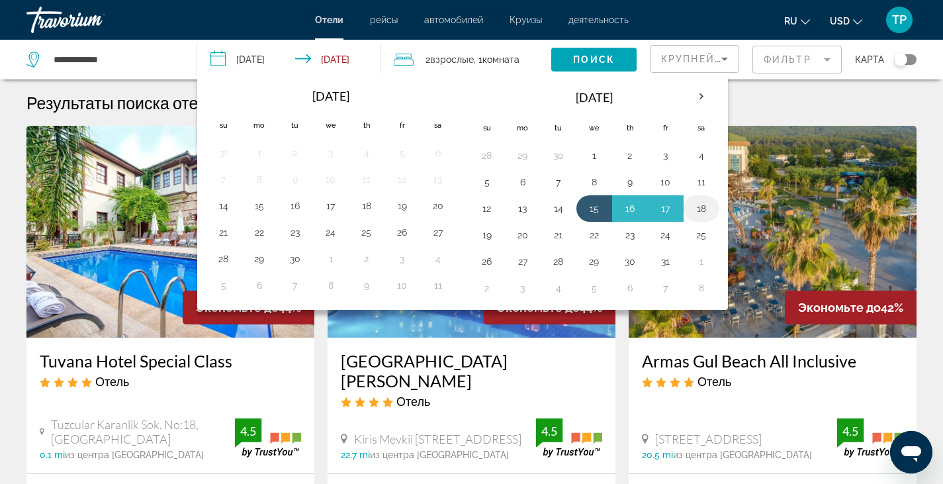
click at [707, 203] on button "18" at bounding box center [701, 208] width 21 height 19
type input "**********"
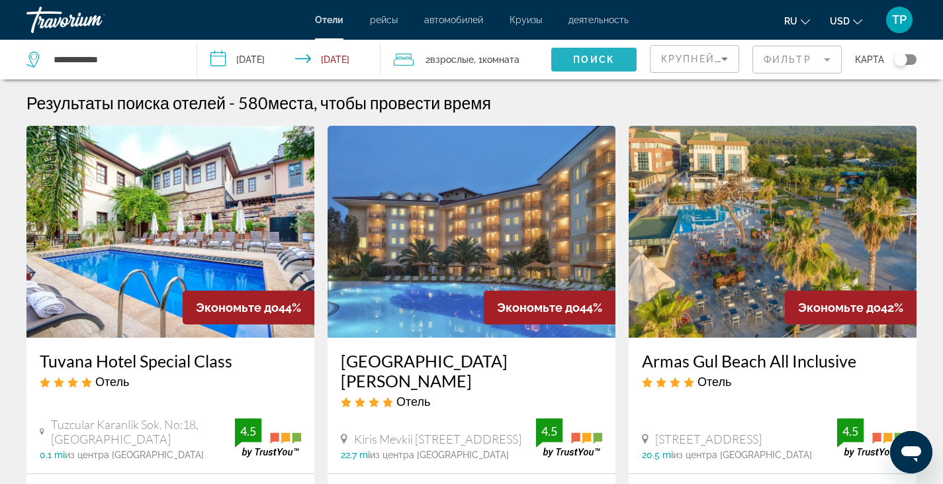
click at [593, 64] on span "Поиск" at bounding box center [594, 59] width 42 height 11
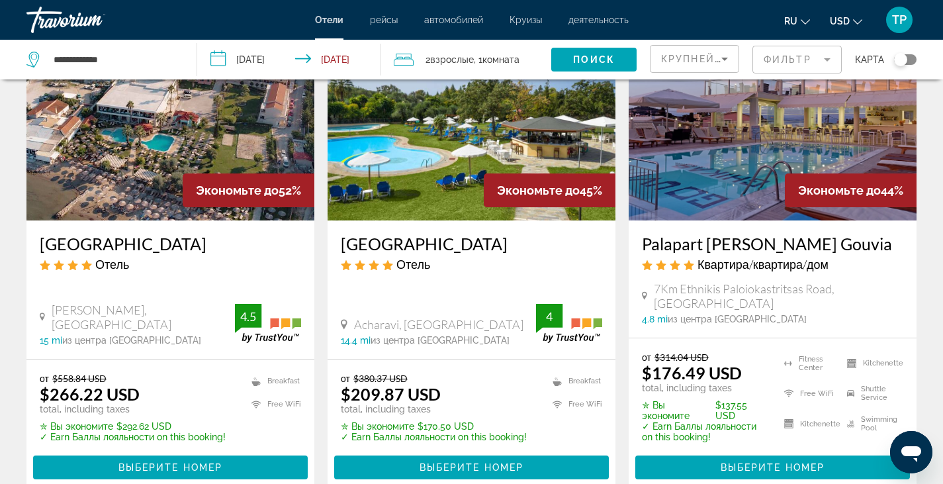
scroll to position [144, 0]
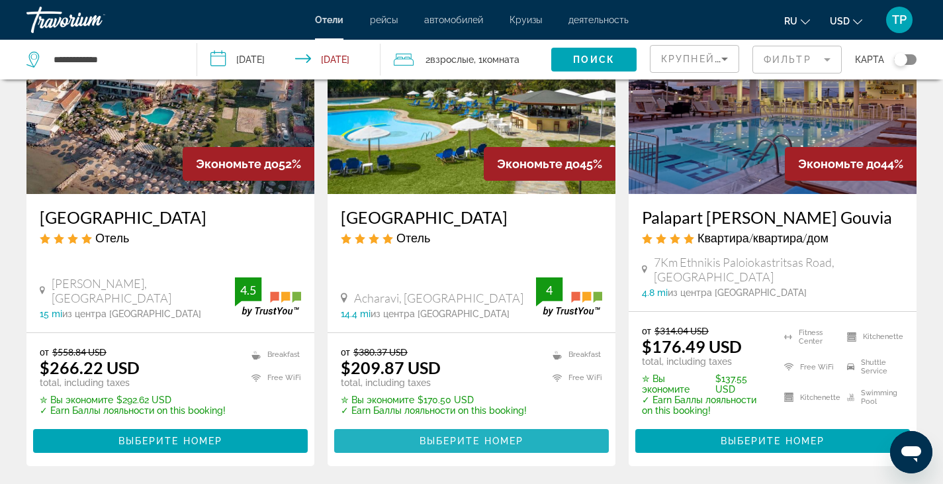
click at [507, 435] on span "Выберите номер" at bounding box center [472, 440] width 104 height 11
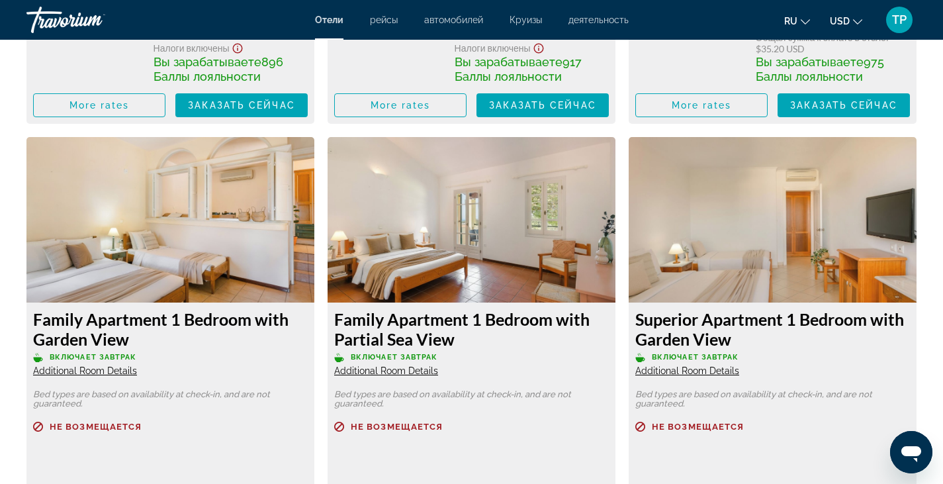
scroll to position [4308, 0]
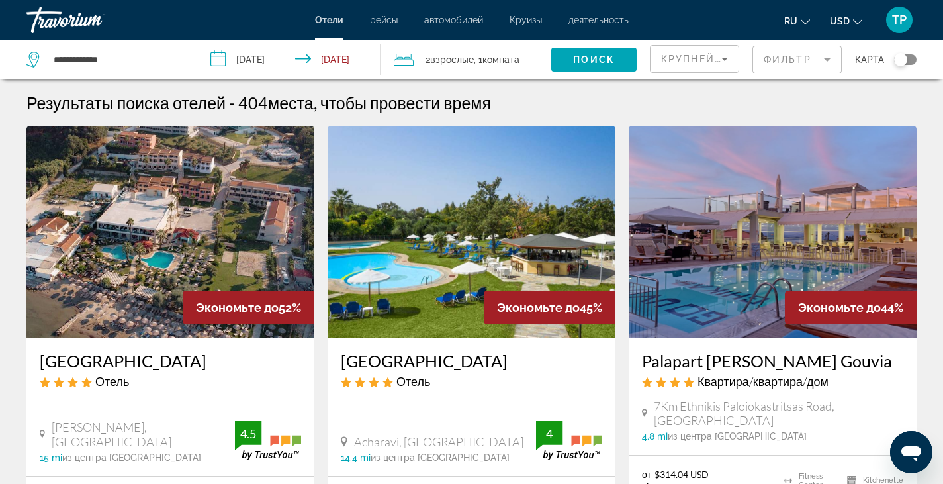
click at [430, 64] on span "2 Взрослый Взрослые" at bounding box center [449, 59] width 48 height 19
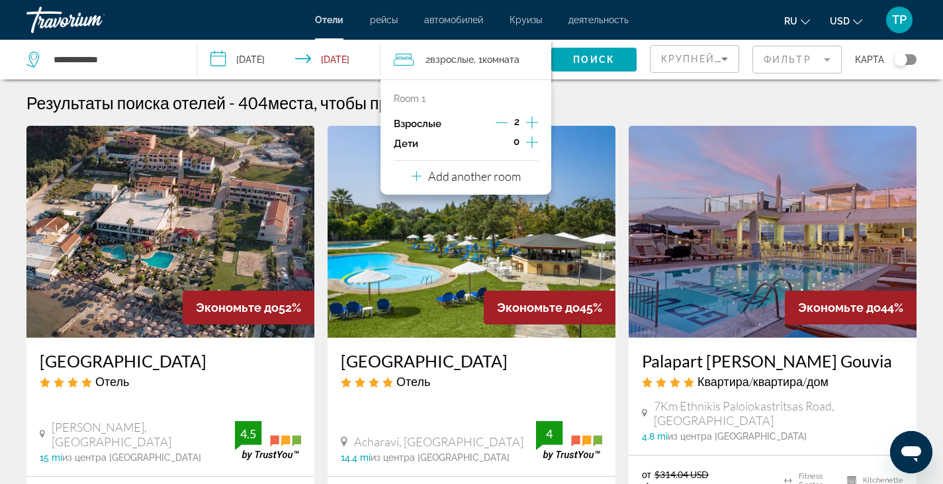
click at [535, 124] on icon "Increment adults" at bounding box center [532, 122] width 12 height 16
click at [432, 103] on div "Room 1" at bounding box center [466, 98] width 144 height 11
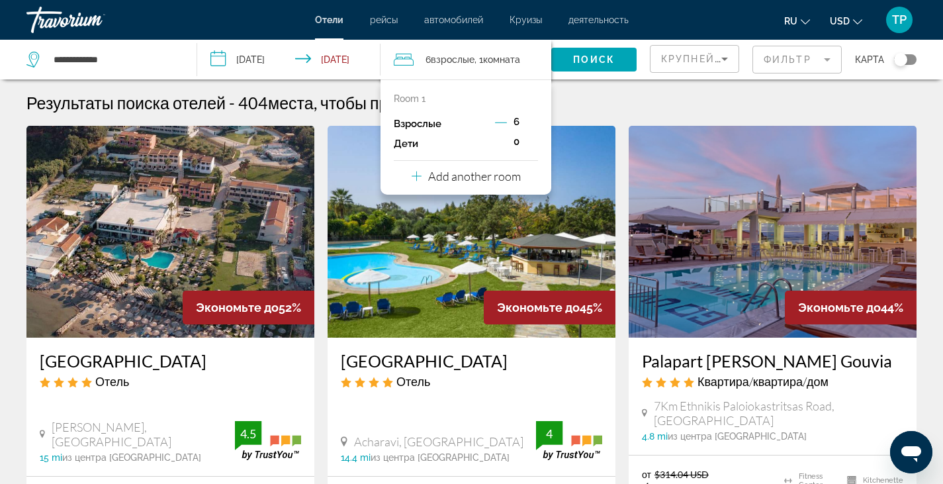
click at [419, 178] on icon "Travelers: 6 adults, 0 children" at bounding box center [417, 176] width 10 height 16
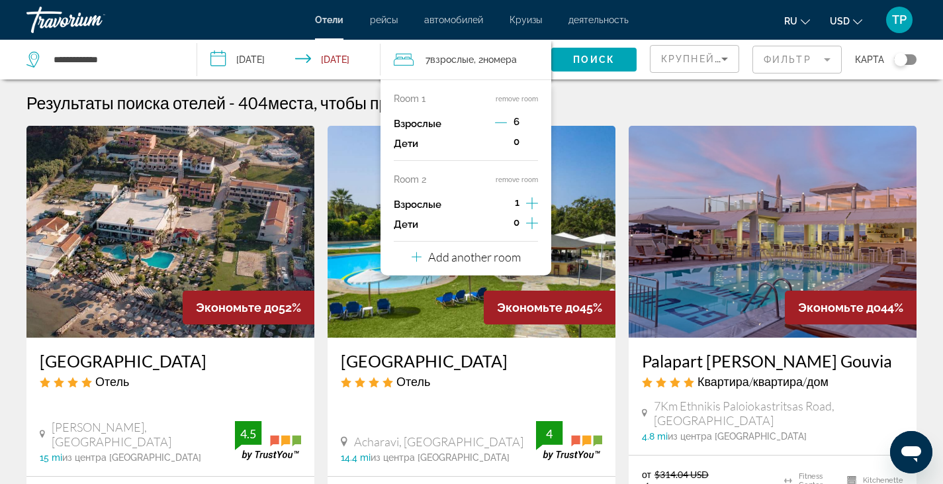
click at [503, 122] on icon "Decrement adults" at bounding box center [501, 122] width 12 height 1
click at [503, 122] on icon "Decrement adults" at bounding box center [502, 122] width 12 height 1
click at [533, 198] on icon "Increment adults" at bounding box center [532, 203] width 12 height 16
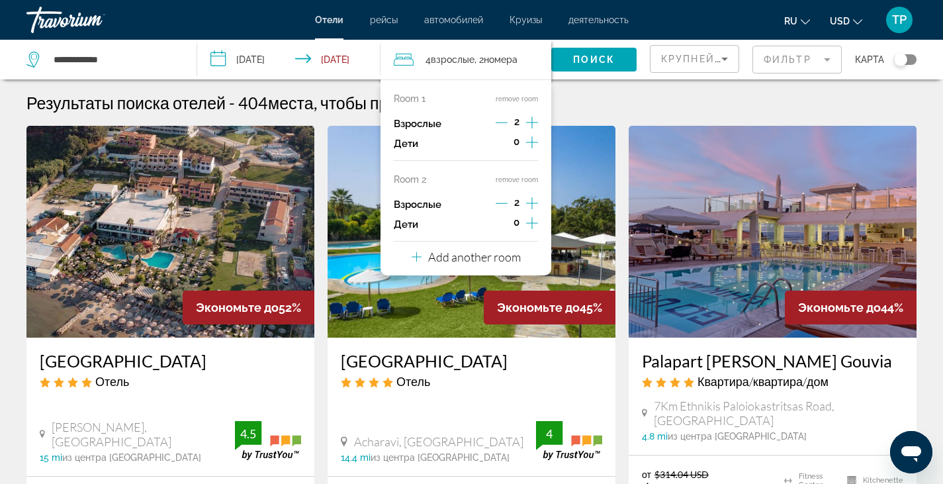
click at [417, 255] on icon "Travelers: 4 adults, 0 children" at bounding box center [417, 257] width 10 height 16
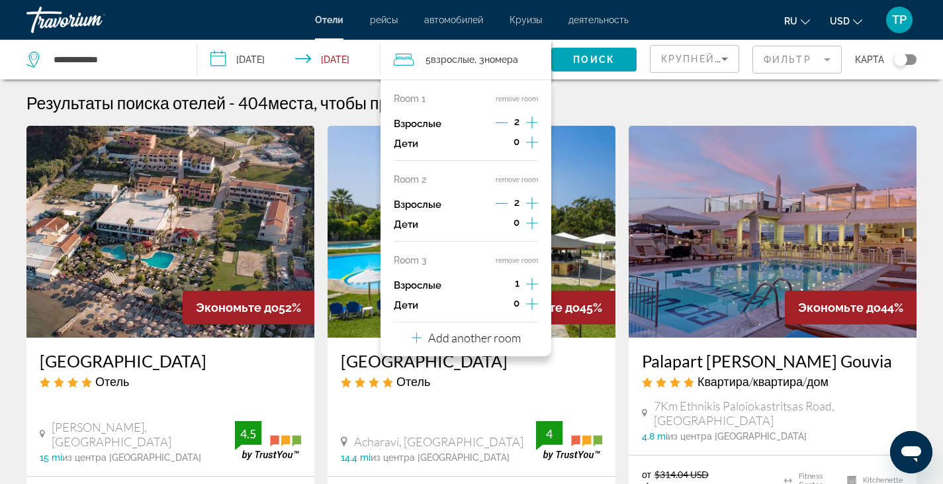
click at [533, 287] on icon "Increment adults" at bounding box center [532, 284] width 12 height 16
click at [596, 50] on span "Search widget" at bounding box center [593, 60] width 85 height 32
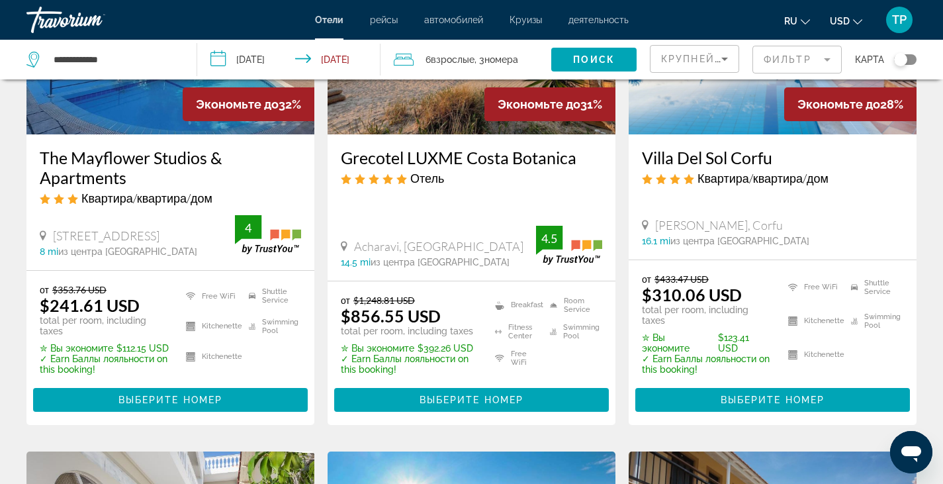
scroll to position [726, 0]
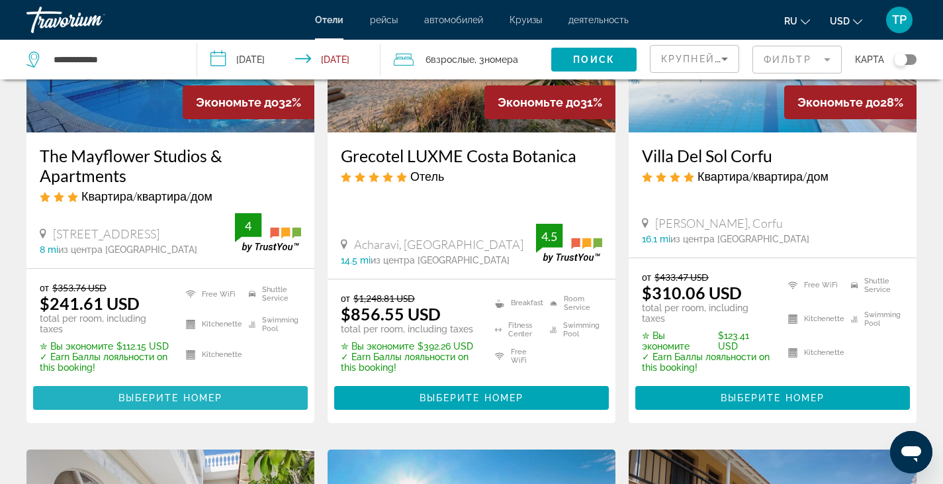
click at [163, 382] on span "Main content" at bounding box center [170, 398] width 275 height 32
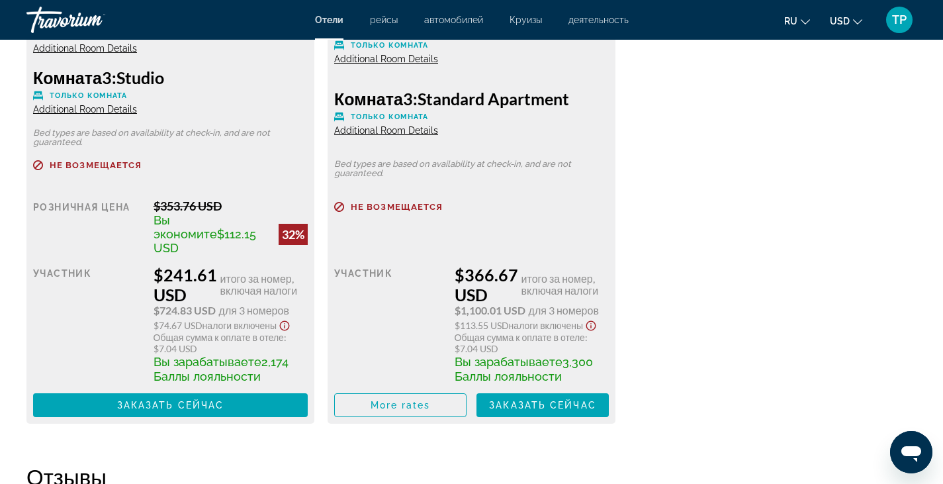
scroll to position [2037, 0]
